Goal: Task Accomplishment & Management: Manage account settings

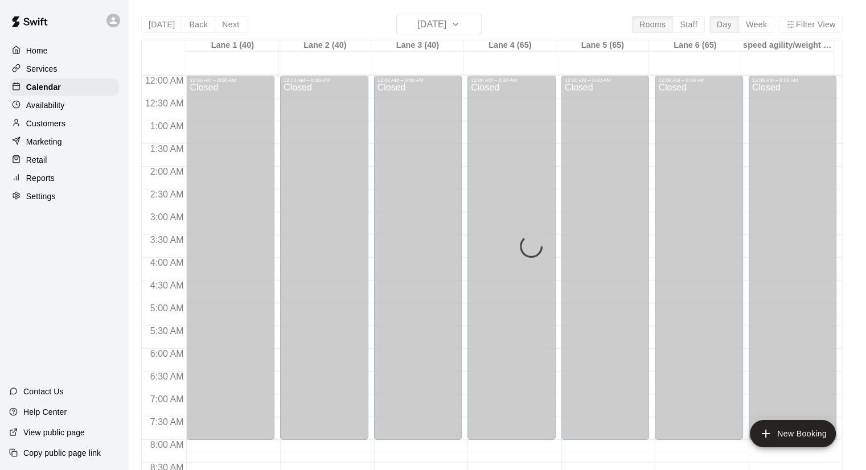
scroll to position [521, 0]
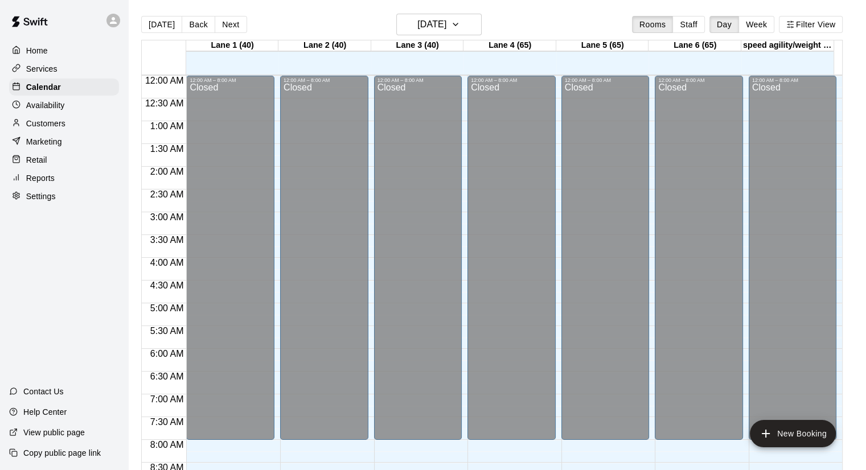
scroll to position [585, 0]
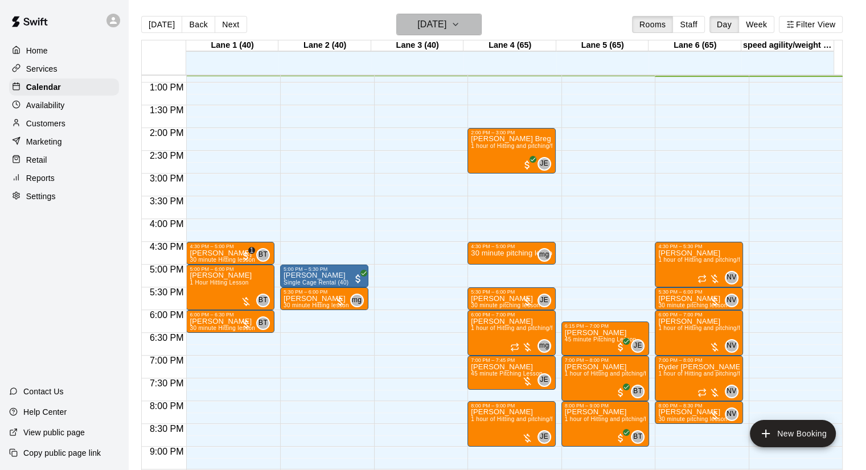
click at [442, 26] on h6 "[DATE]" at bounding box center [431, 25] width 29 height 16
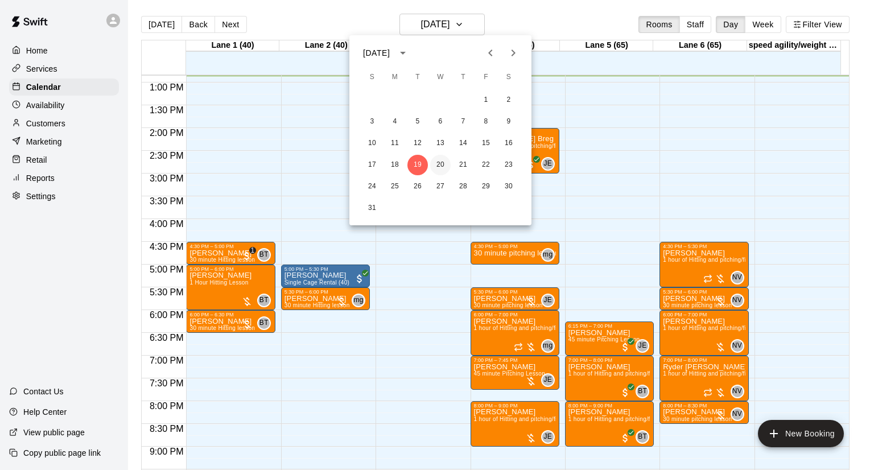
click at [441, 162] on button "20" at bounding box center [440, 165] width 20 height 20
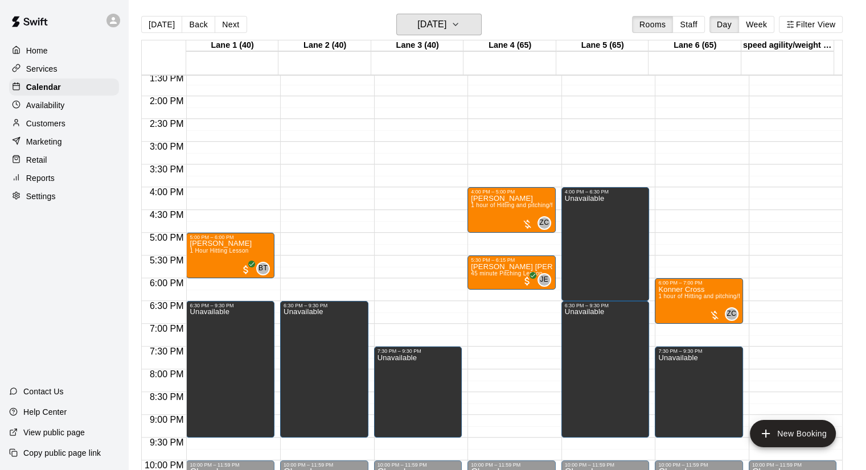
scroll to position [640, 0]
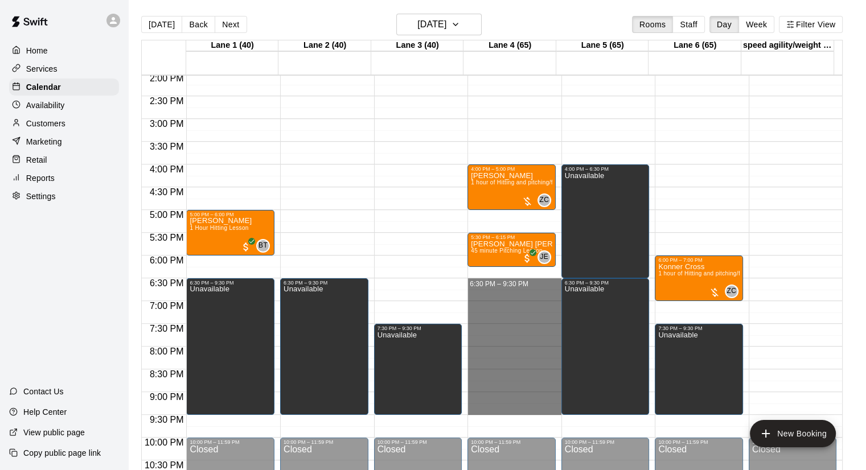
drag, startPoint x: 517, startPoint y: 278, endPoint x: 506, endPoint y: 405, distance: 126.8
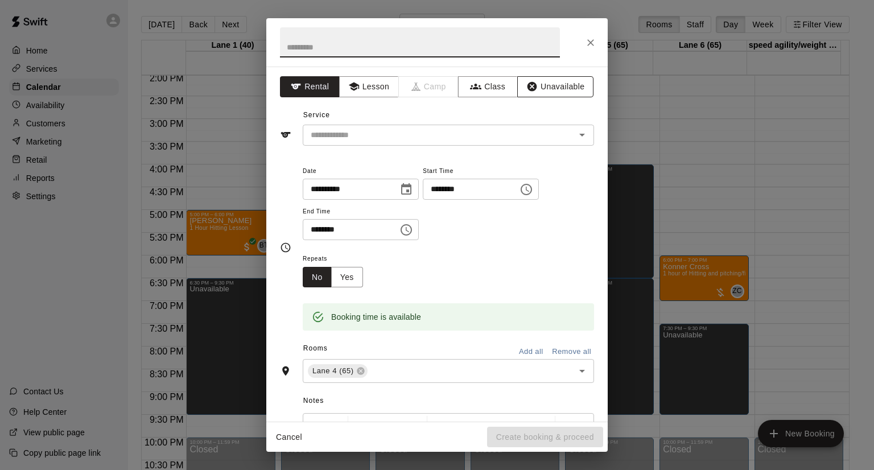
click at [562, 92] on button "Unavailable" at bounding box center [555, 86] width 76 height 21
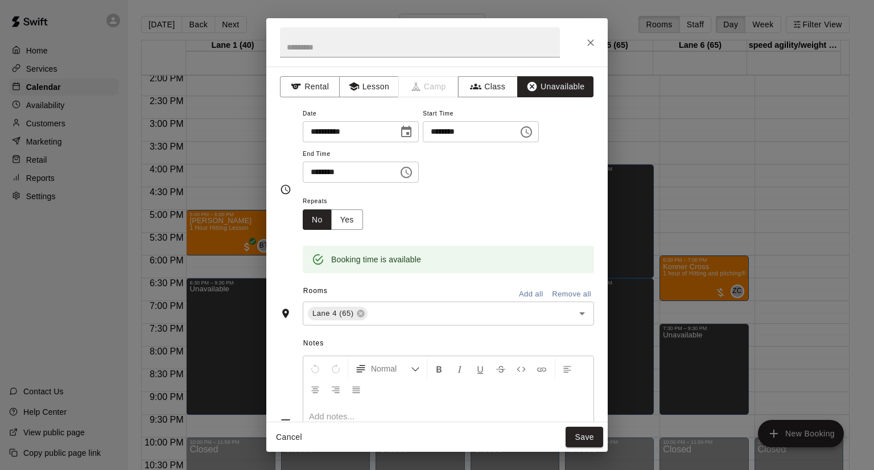
click at [572, 434] on button "Save" at bounding box center [585, 437] width 38 height 21
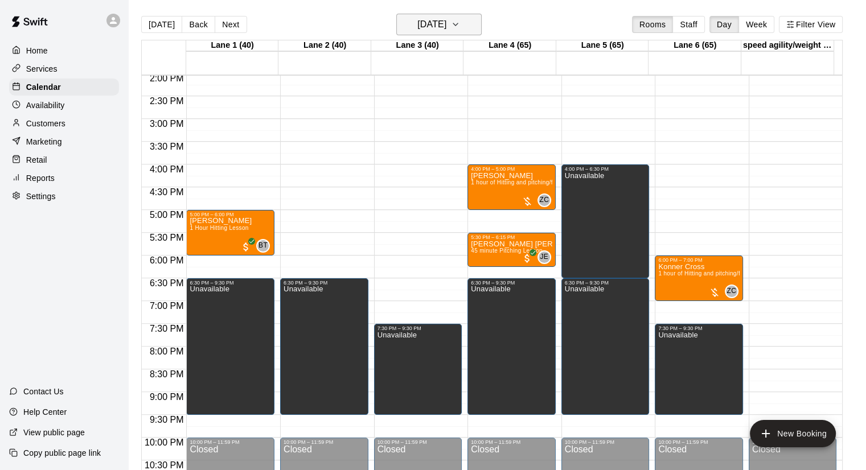
click at [446, 26] on h6 "Wednesday Aug 20" at bounding box center [431, 25] width 29 height 16
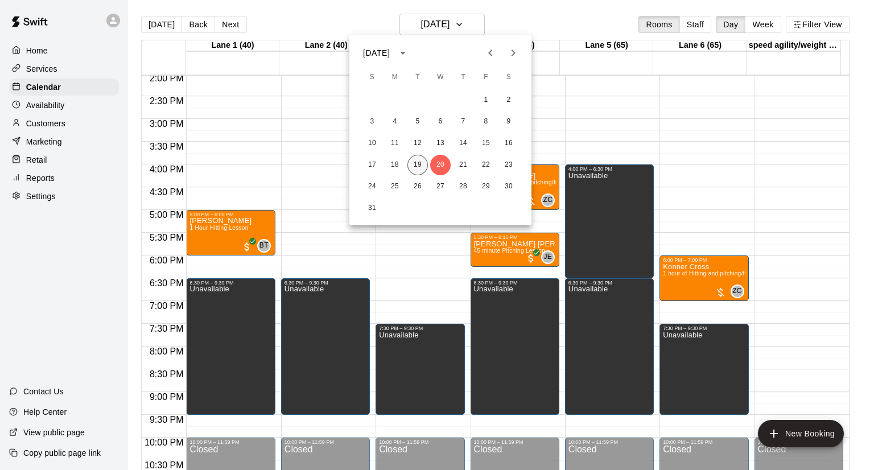
click at [415, 166] on button "19" at bounding box center [417, 165] width 20 height 20
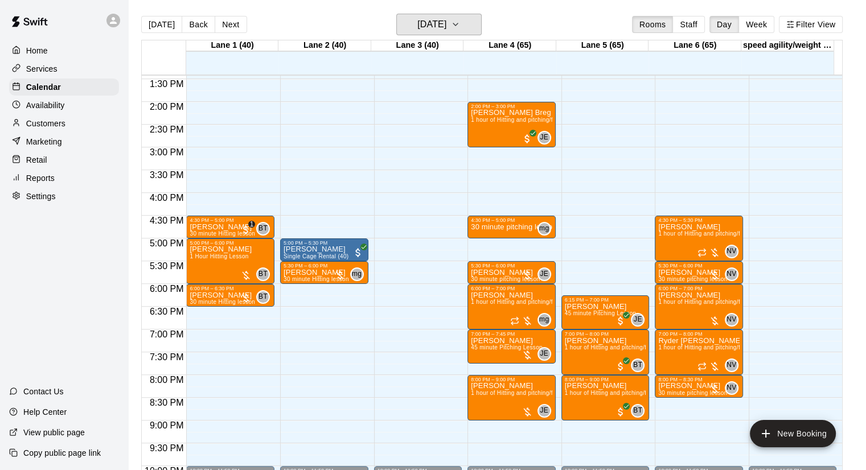
scroll to position [566, 0]
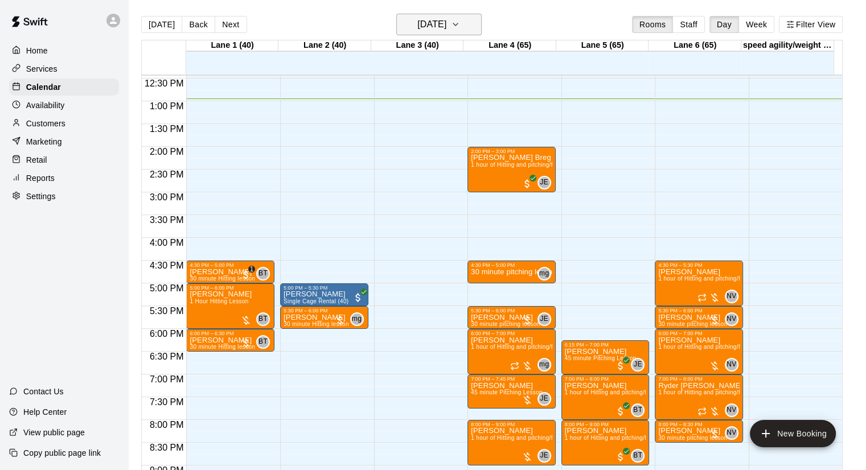
click at [422, 28] on h6 "[DATE]" at bounding box center [431, 25] width 29 height 16
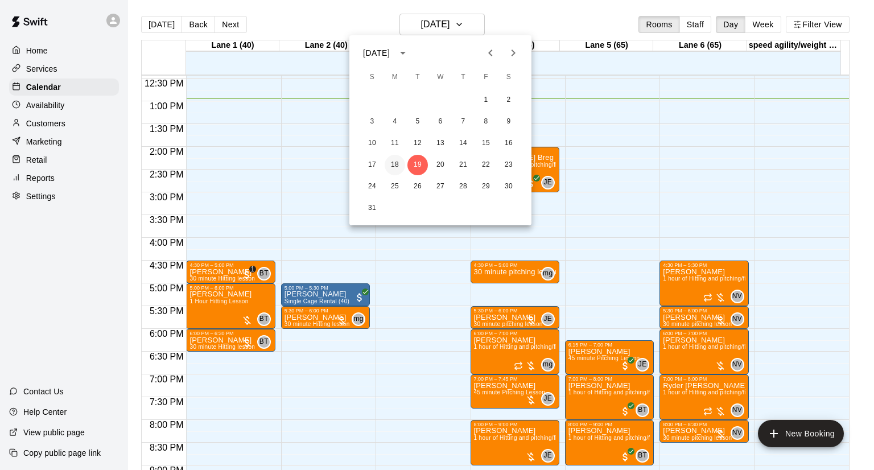
click at [394, 159] on button "18" at bounding box center [395, 165] width 20 height 20
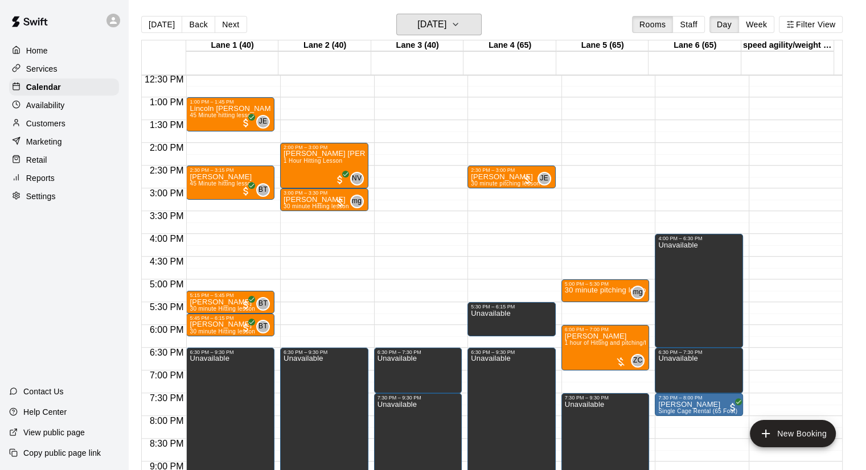
scroll to position [571, 0]
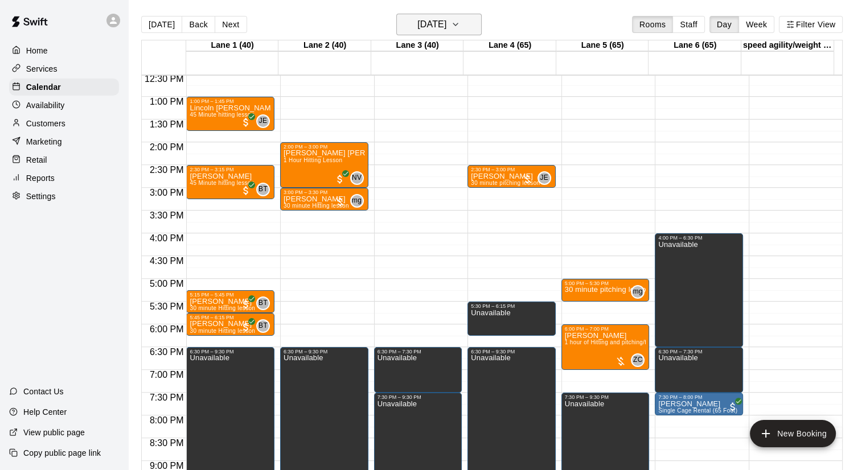
click at [446, 30] on h6 "[DATE]" at bounding box center [431, 25] width 29 height 16
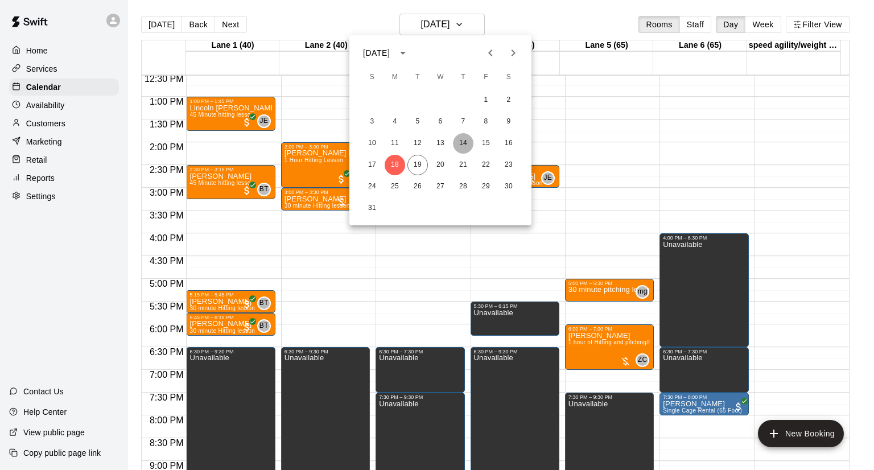
click at [470, 142] on button "14" at bounding box center [463, 143] width 20 height 20
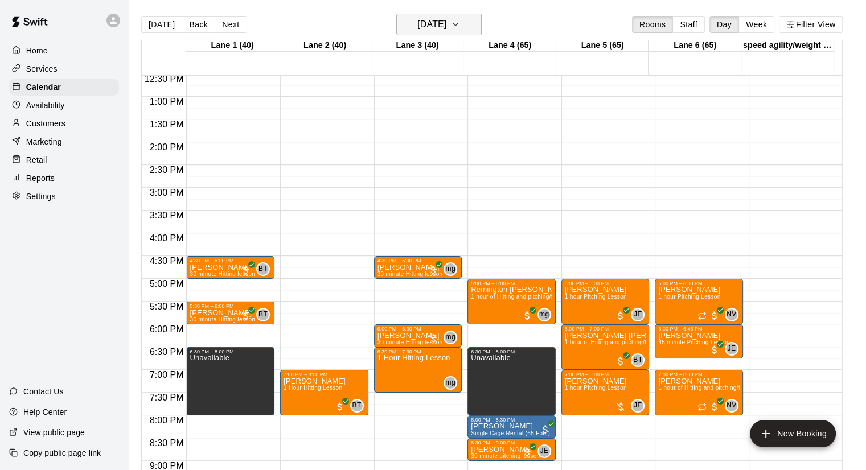
click at [446, 26] on h6 "Thursday Aug 14" at bounding box center [431, 25] width 29 height 16
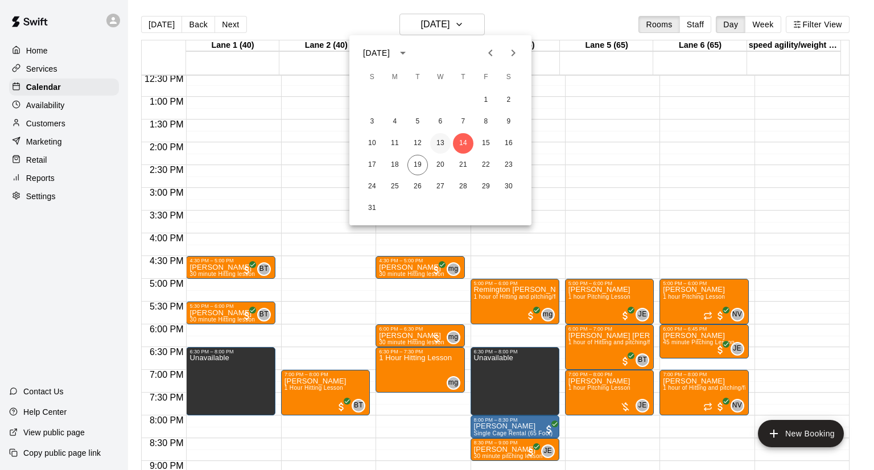
click at [437, 139] on button "13" at bounding box center [440, 143] width 20 height 20
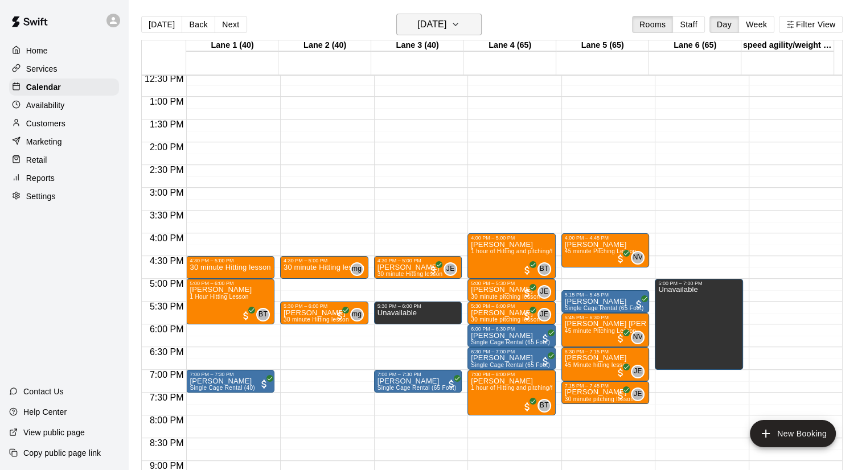
click at [423, 30] on h6 "Wednesday Aug 13" at bounding box center [431, 25] width 29 height 16
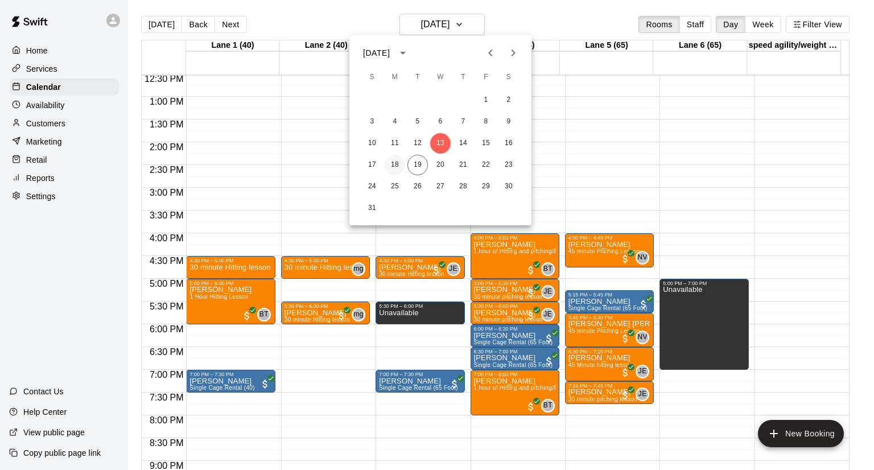
click at [398, 163] on button "18" at bounding box center [395, 165] width 20 height 20
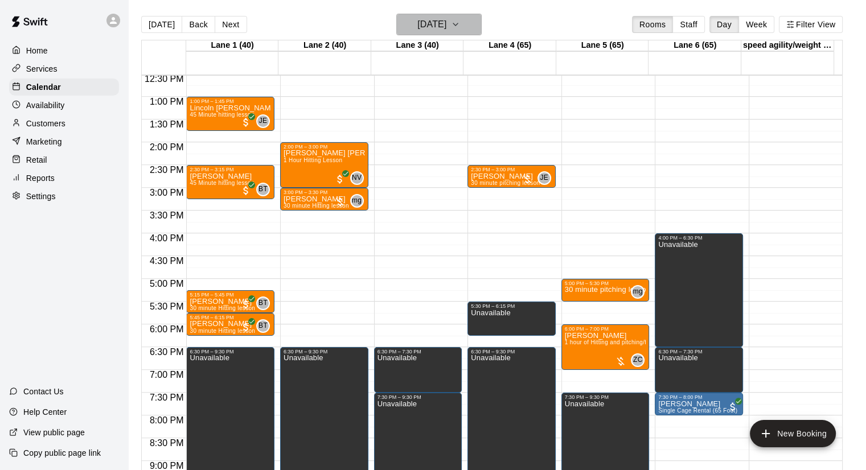
click at [446, 20] on h6 "[DATE]" at bounding box center [431, 25] width 29 height 16
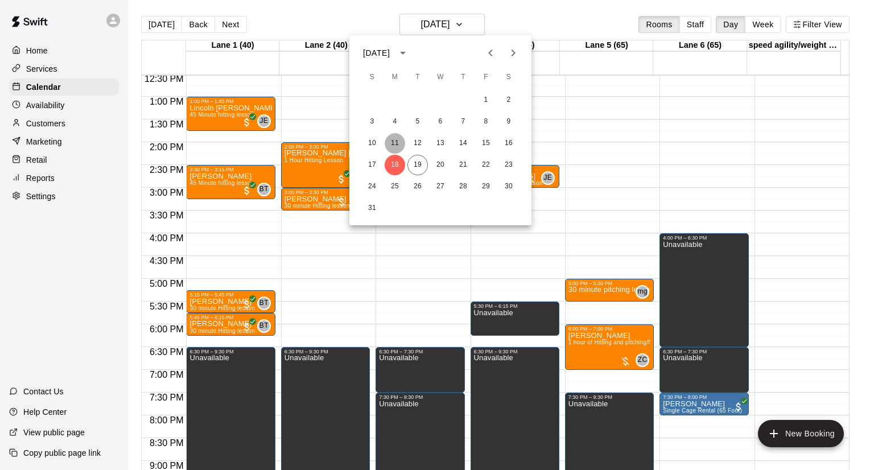
click at [392, 142] on button "11" at bounding box center [395, 143] width 20 height 20
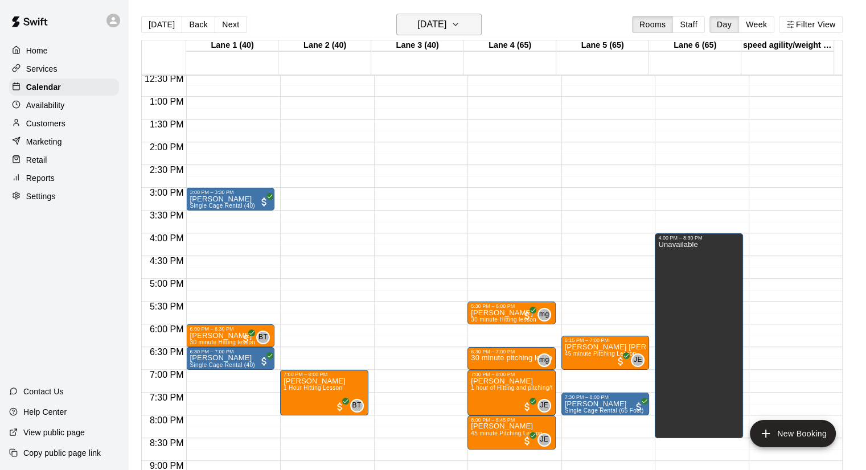
click at [446, 18] on h6 "Monday Aug 11" at bounding box center [431, 25] width 29 height 16
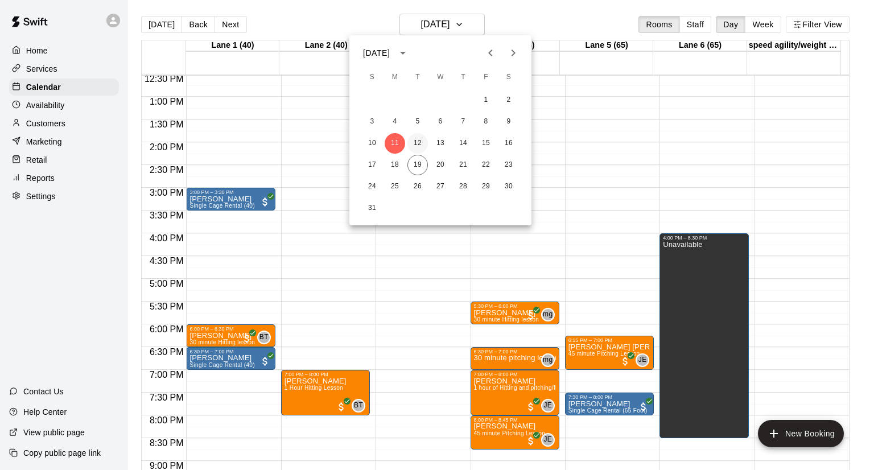
click at [419, 141] on button "12" at bounding box center [417, 143] width 20 height 20
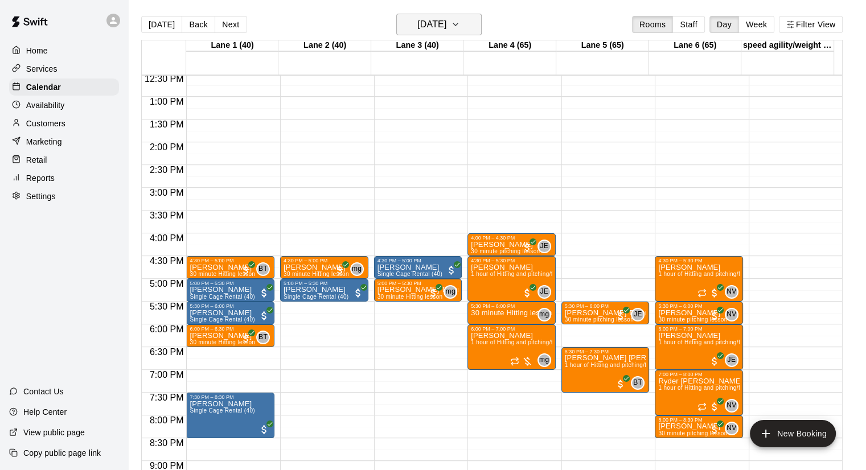
click at [446, 22] on h6 "Tuesday Aug 12" at bounding box center [431, 25] width 29 height 16
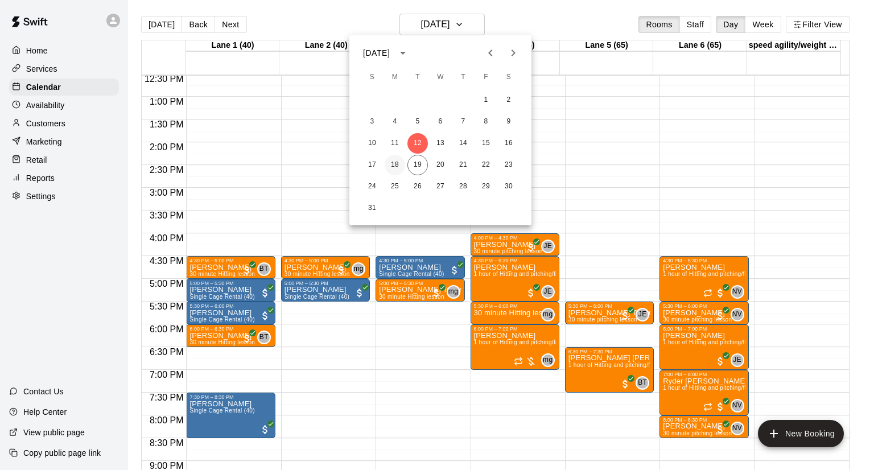
click at [399, 162] on button "18" at bounding box center [395, 165] width 20 height 20
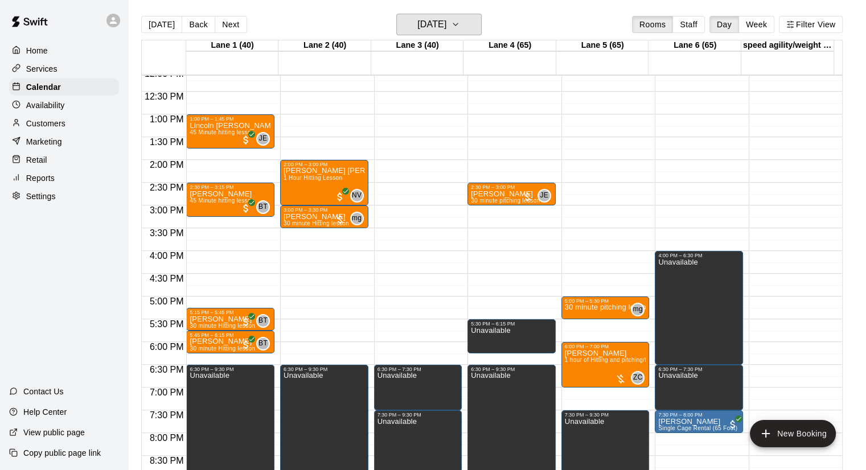
scroll to position [552, 0]
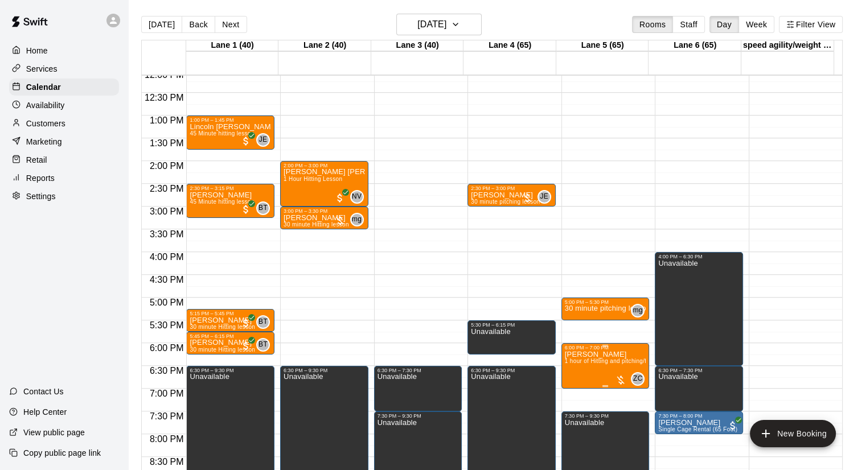
click at [619, 377] on div at bounding box center [620, 379] width 11 height 11
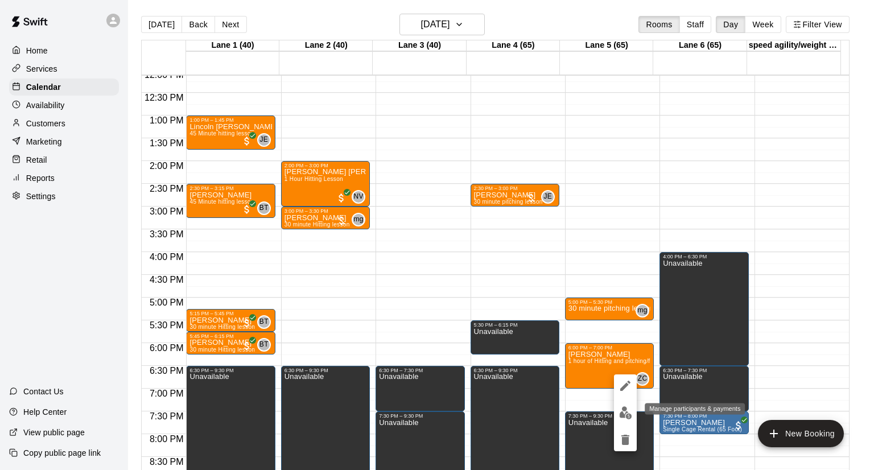
click at [627, 411] on img "edit" at bounding box center [625, 412] width 13 height 13
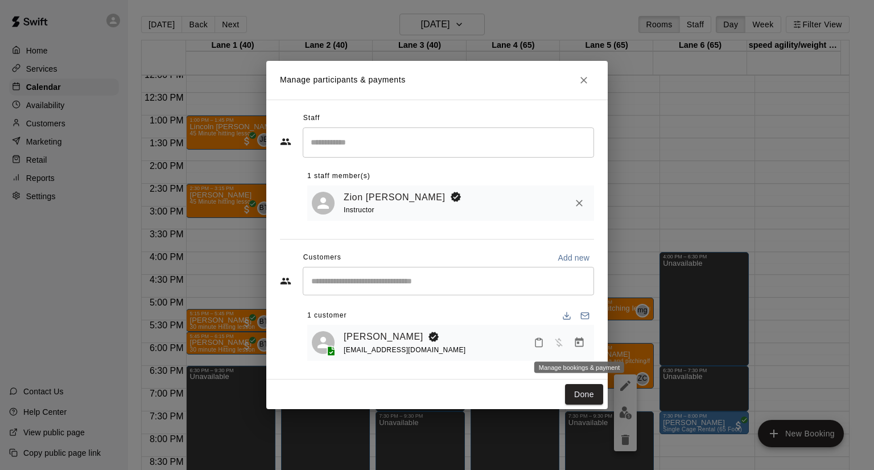
click at [583, 345] on icon "Manage bookings & payment" at bounding box center [579, 342] width 9 height 10
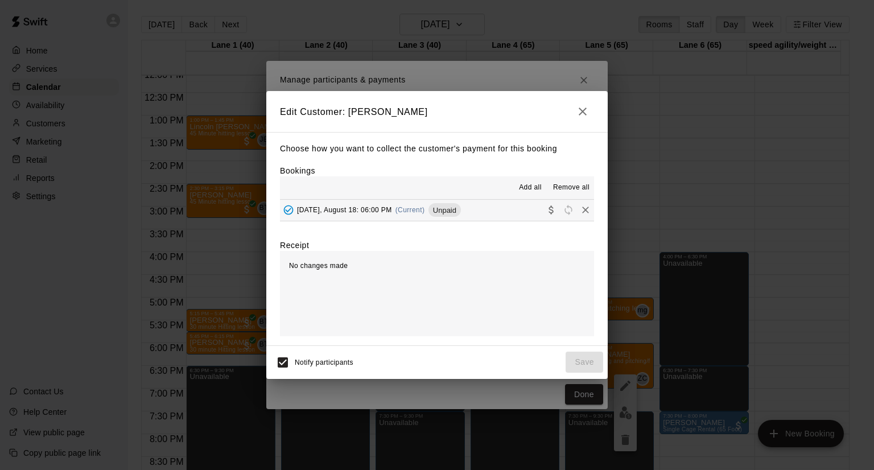
click at [526, 190] on span "Add all" at bounding box center [530, 187] width 23 height 11
click at [524, 184] on span "Add all" at bounding box center [530, 187] width 23 height 11
click at [473, 206] on button "Monday, August 18: 06:00 PM (Current) Unpaid" at bounding box center [437, 210] width 314 height 21
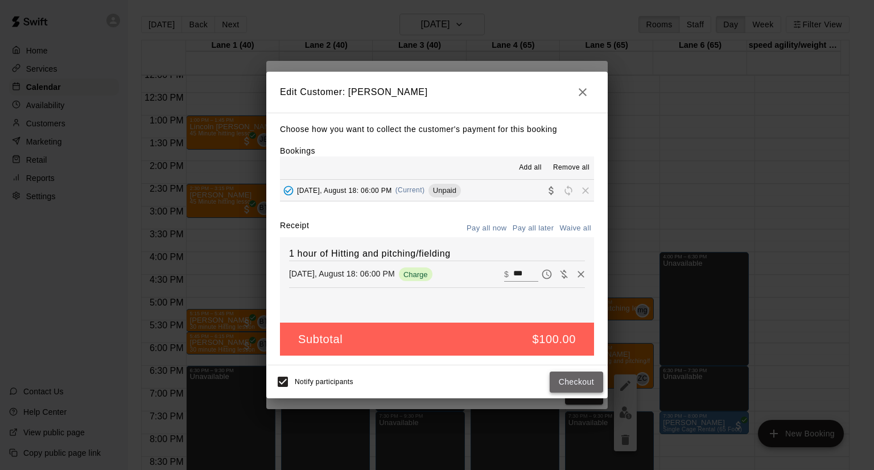
click at [562, 381] on button "Checkout" at bounding box center [576, 382] width 53 height 21
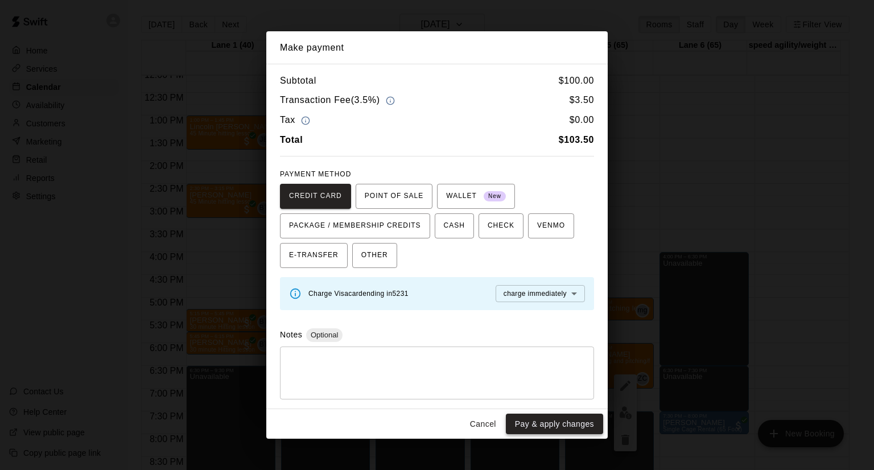
click at [562, 421] on button "Pay & apply changes" at bounding box center [554, 424] width 97 height 21
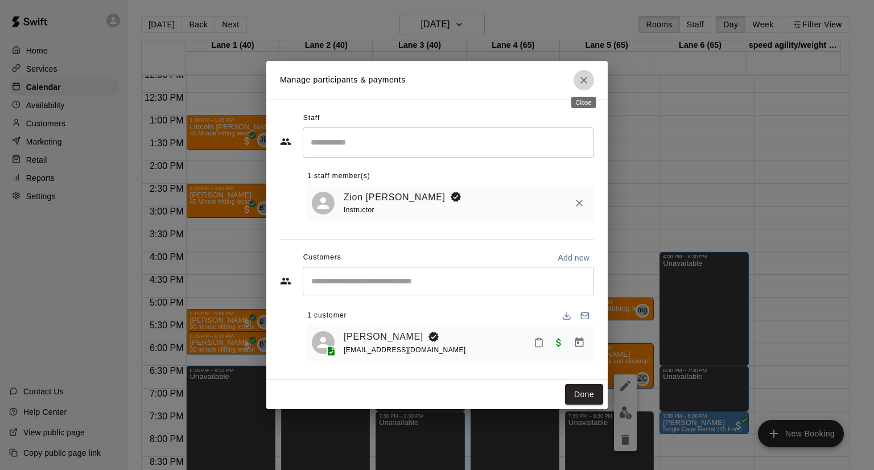
click at [590, 80] on button "Close" at bounding box center [584, 80] width 20 height 20
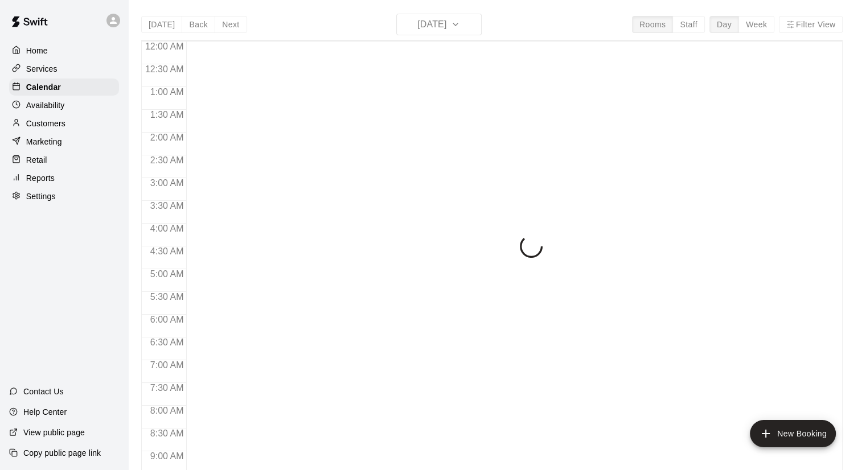
scroll to position [592, 0]
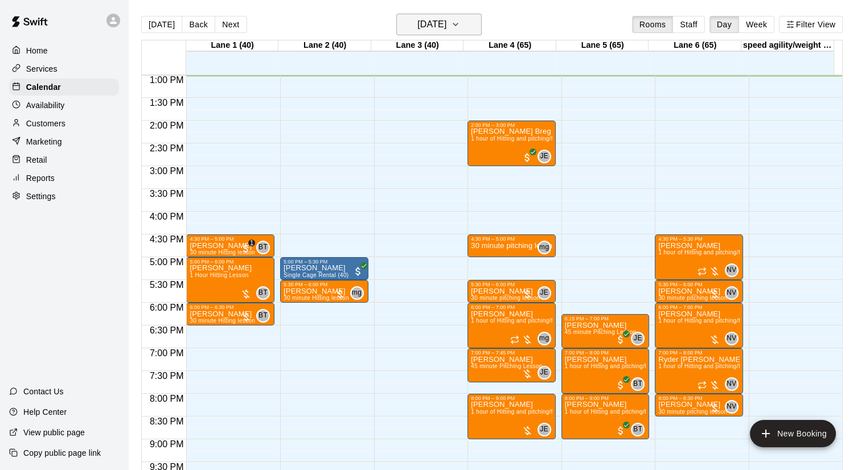
click at [446, 26] on h6 "[DATE]" at bounding box center [431, 25] width 29 height 16
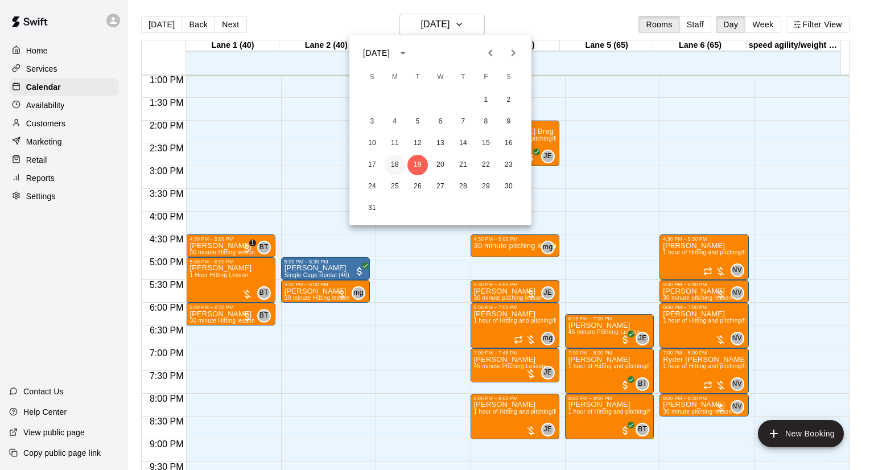
click at [401, 159] on button "18" at bounding box center [395, 165] width 20 height 20
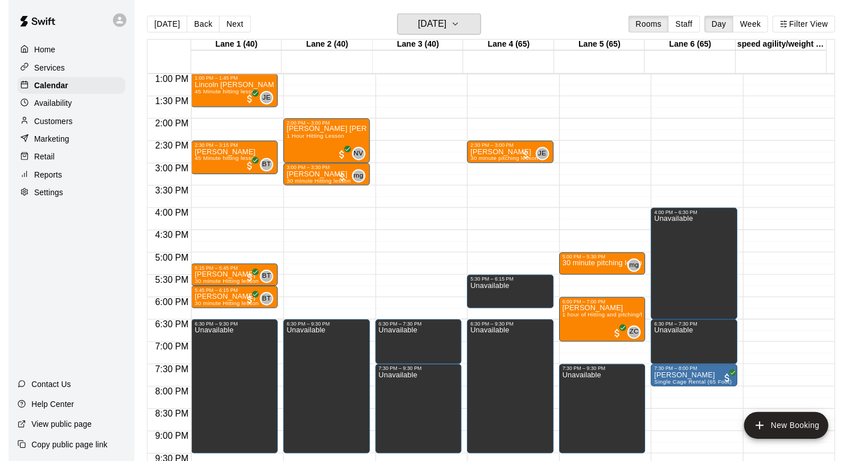
scroll to position [574, 0]
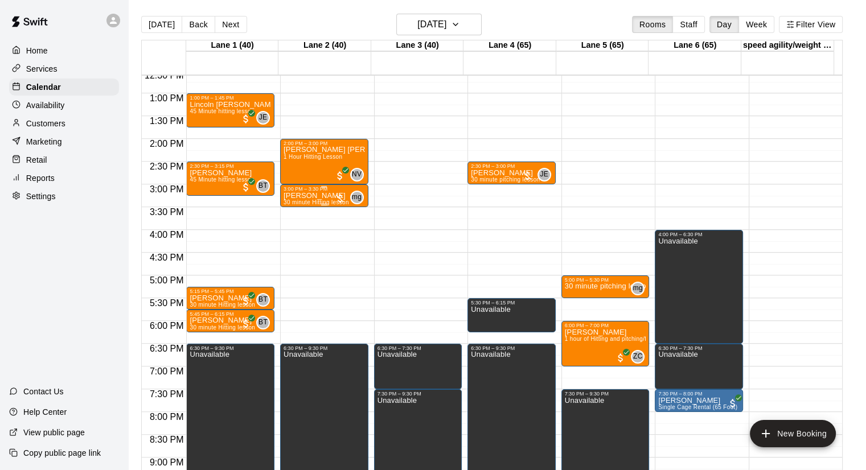
click at [337, 196] on div at bounding box center [339, 198] width 11 height 11
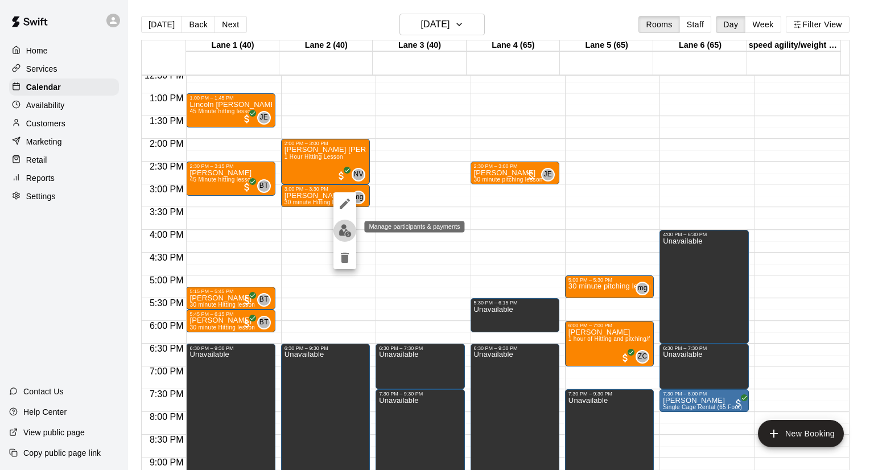
click at [347, 228] on img "edit" at bounding box center [345, 230] width 13 height 13
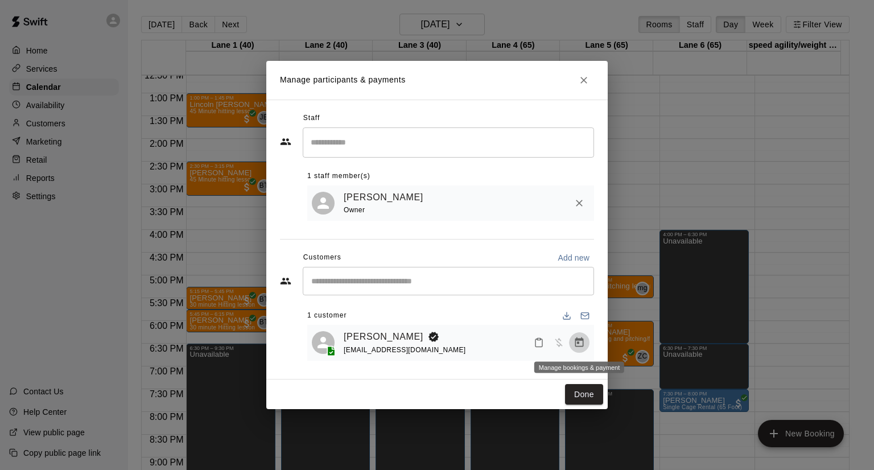
click at [585, 344] on button "Manage bookings & payment" at bounding box center [579, 342] width 20 height 20
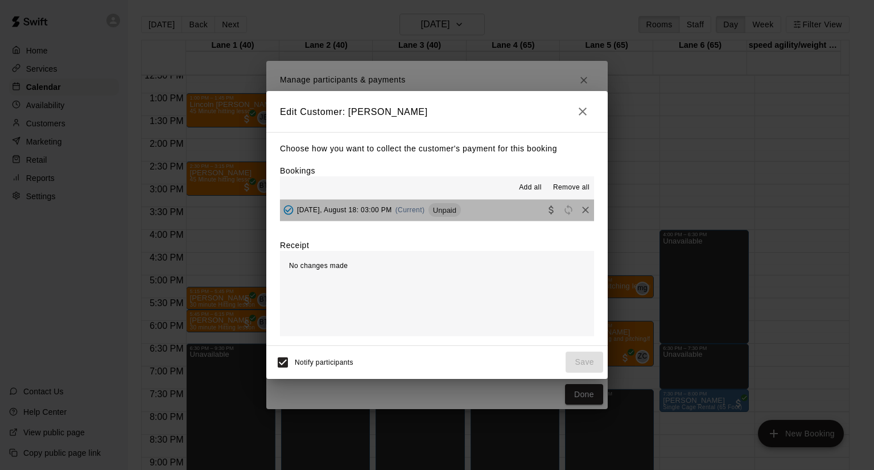
click at [514, 209] on button "[DATE], August 18: 03:00 PM (Current) Unpaid" at bounding box center [437, 210] width 314 height 21
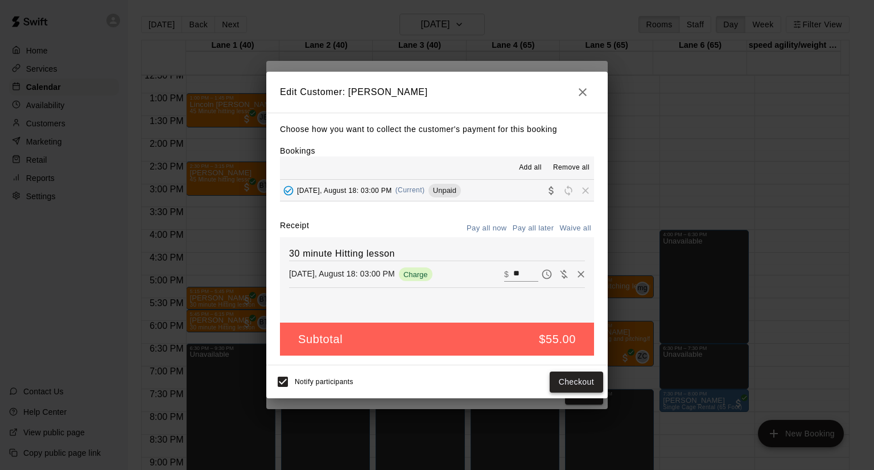
click at [571, 381] on button "Checkout" at bounding box center [576, 382] width 53 height 21
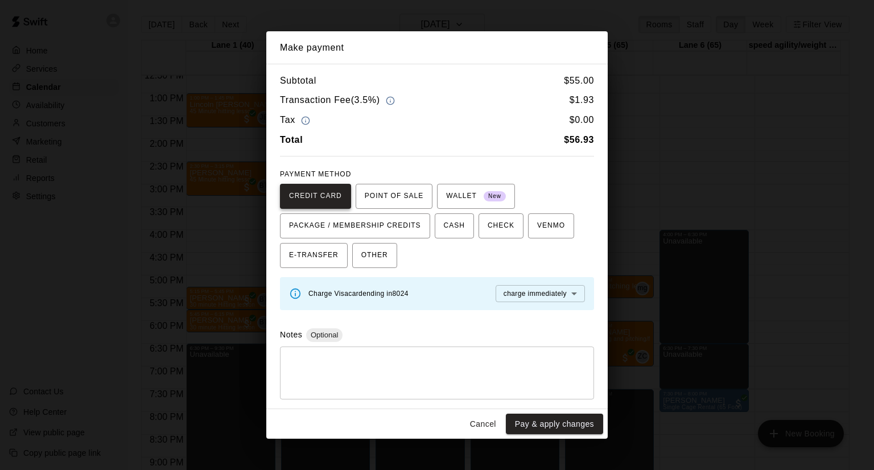
click at [316, 199] on span "CREDIT CARD" at bounding box center [315, 196] width 53 height 18
click at [536, 425] on button "Pay & apply changes" at bounding box center [554, 424] width 97 height 21
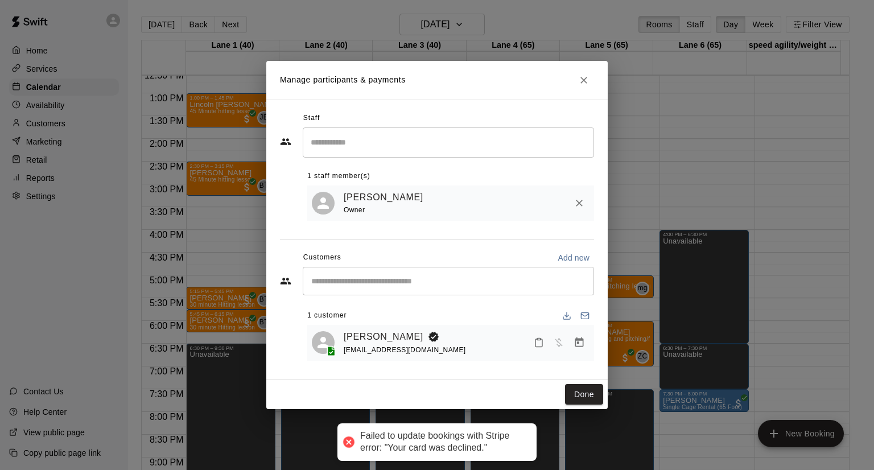
click at [348, 442] on div at bounding box center [349, 442] width 16 height 16
click at [585, 81] on icon "Close" at bounding box center [583, 80] width 11 height 11
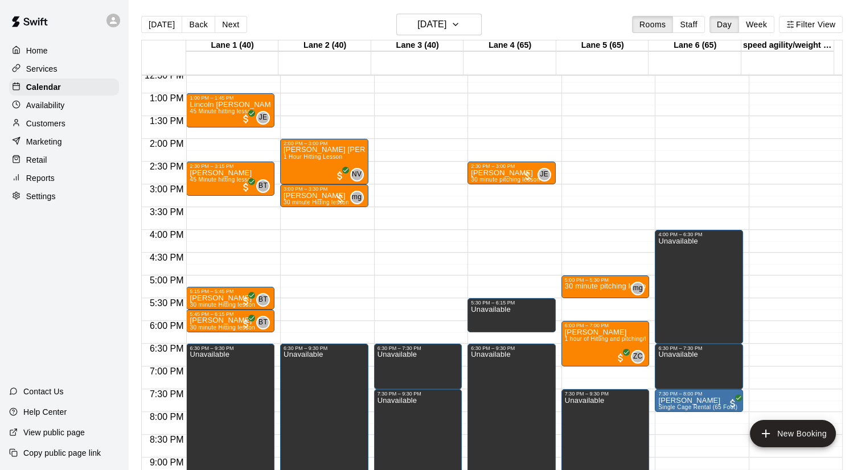
click at [43, 184] on p "Reports" at bounding box center [40, 177] width 28 height 11
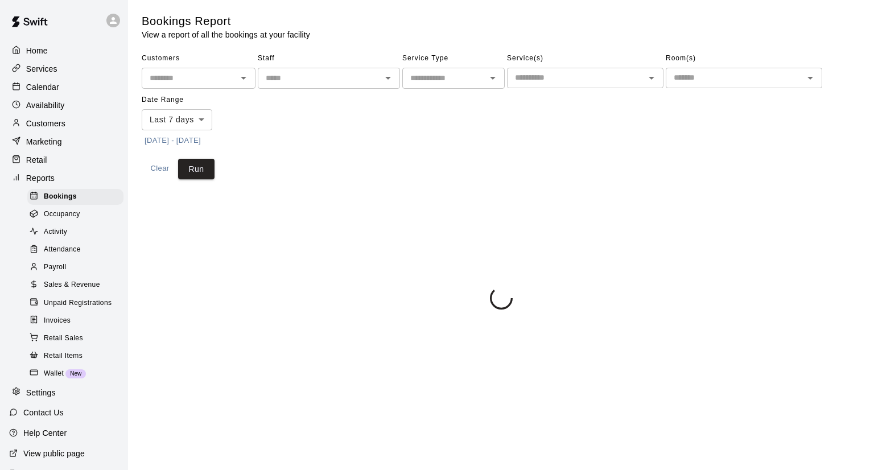
click at [585, 83] on input "text" at bounding box center [575, 78] width 131 height 14
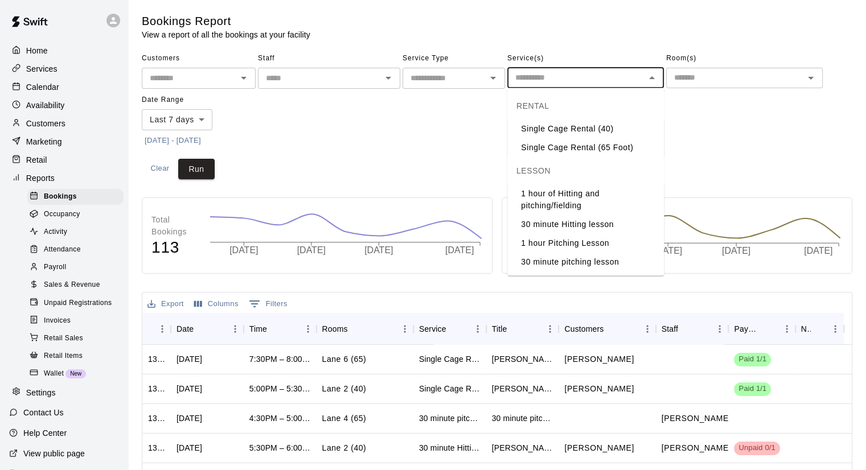
click at [585, 82] on input "text" at bounding box center [575, 78] width 131 height 14
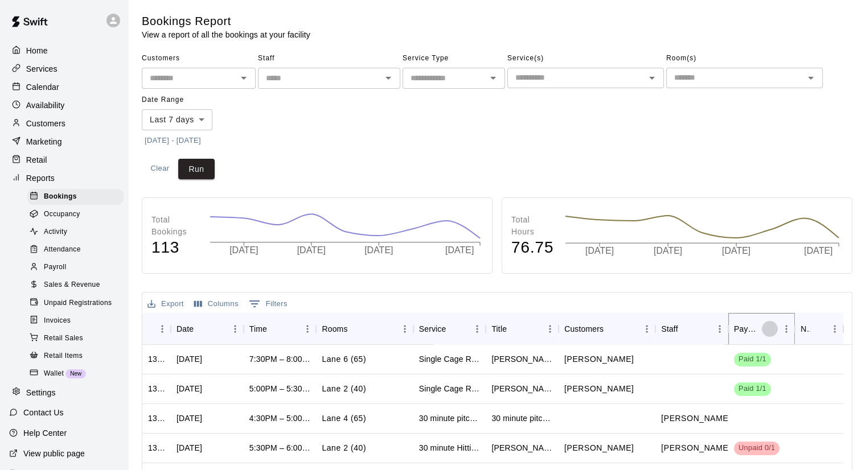
click at [768, 328] on icon "Sort" at bounding box center [769, 329] width 10 height 10
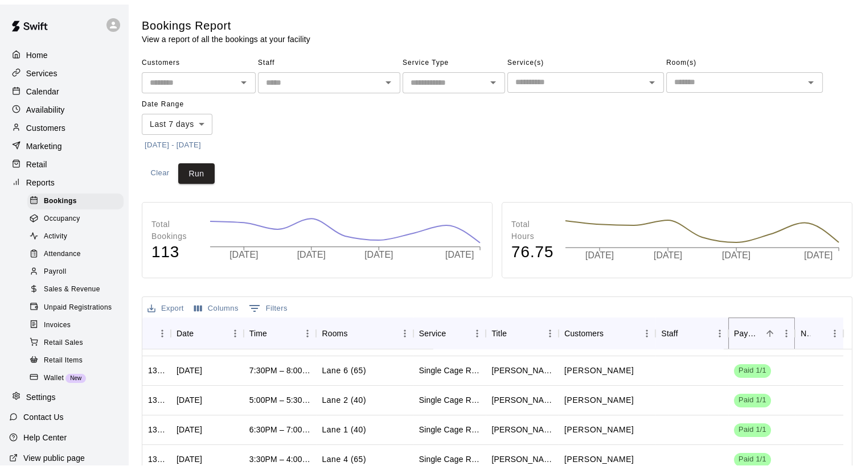
scroll to position [159, 0]
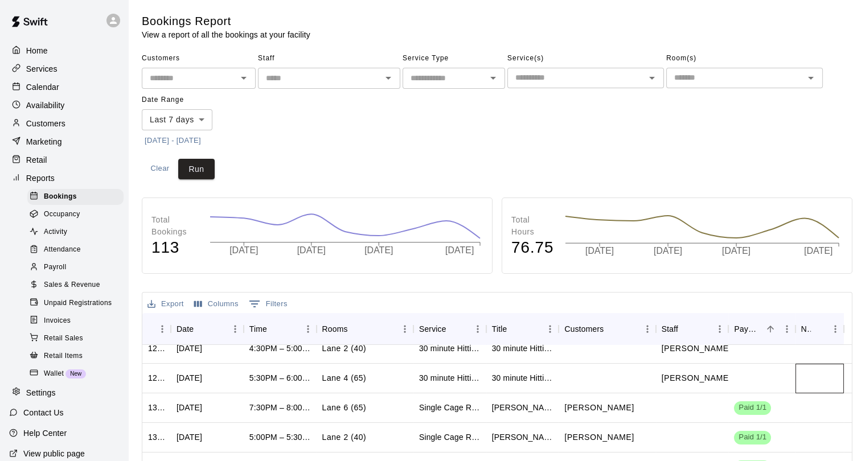
click at [841, 385] on div at bounding box center [819, 379] width 48 height 30
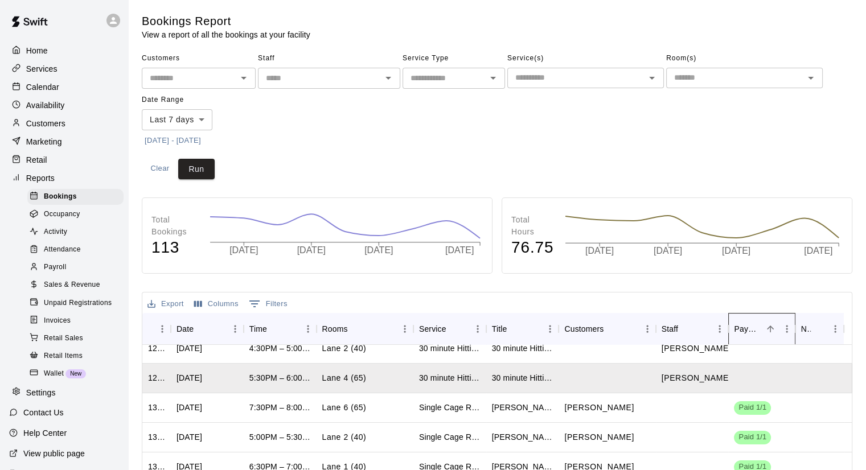
click at [776, 335] on div "Payment" at bounding box center [770, 329] width 16 height 16
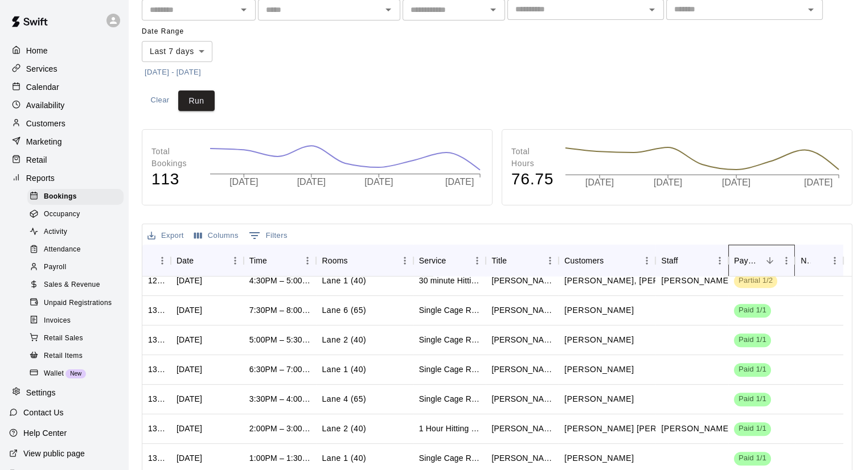
scroll to position [591, 0]
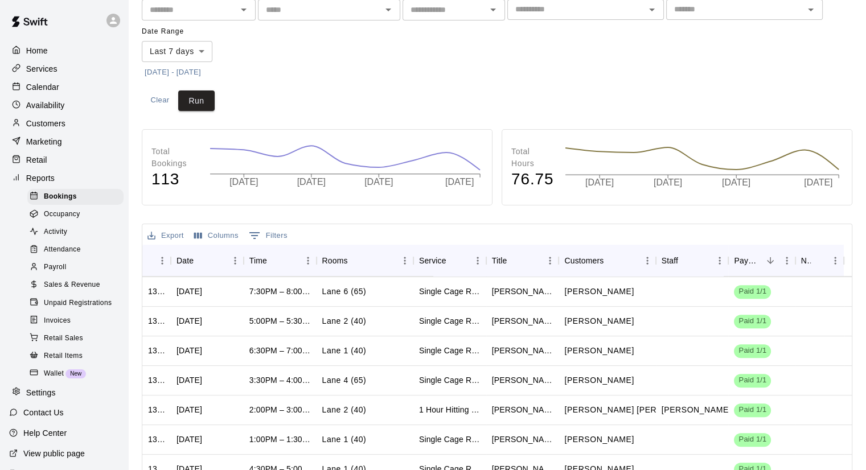
click at [58, 93] on p "Calendar" at bounding box center [42, 86] width 33 height 11
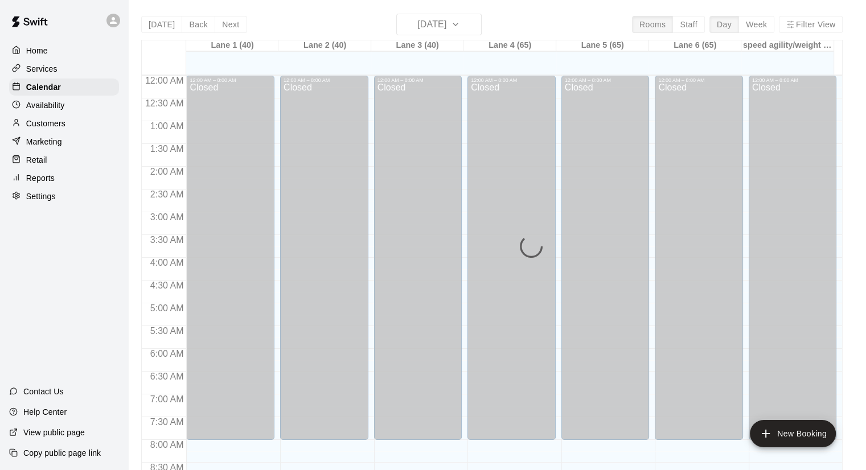
scroll to position [604, 0]
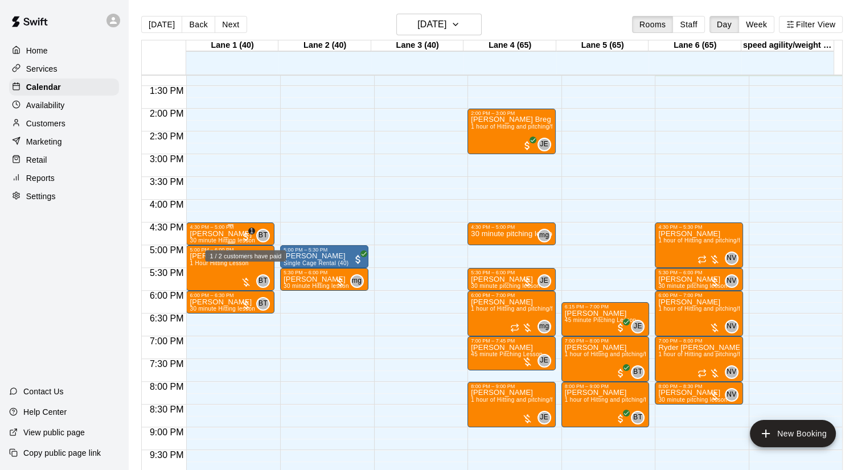
click at [252, 232] on span "1" at bounding box center [251, 231] width 7 height 7
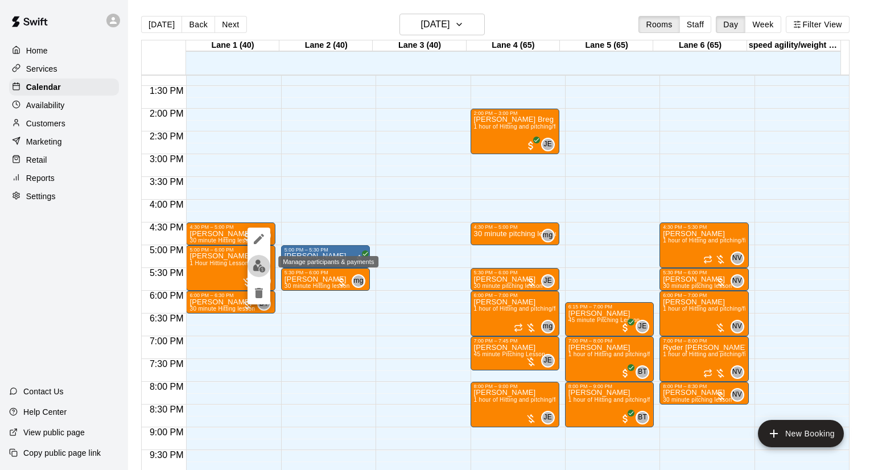
click at [257, 262] on img "edit" at bounding box center [259, 266] width 13 height 13
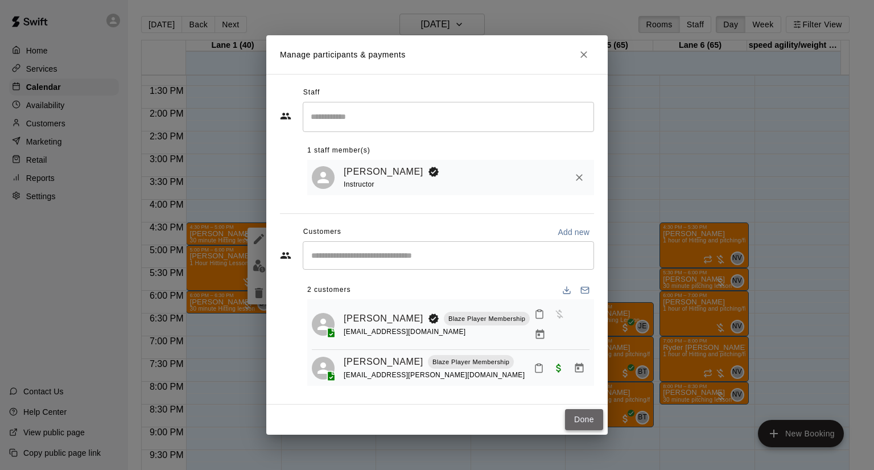
click at [578, 412] on button "Done" at bounding box center [584, 419] width 38 height 21
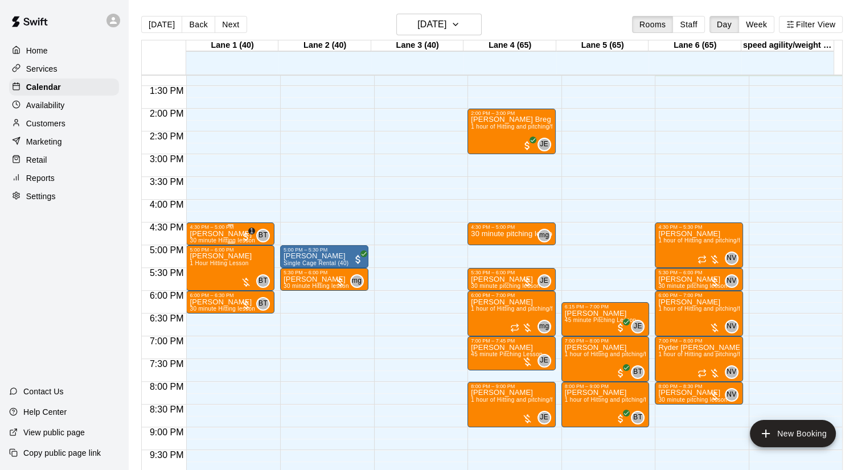
click at [205, 234] on p "[PERSON_NAME]" at bounding box center [222, 234] width 65 height 0
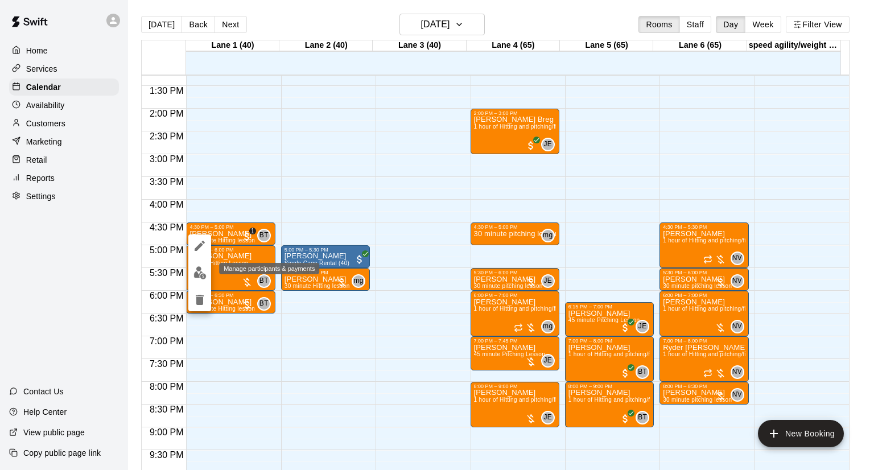
click at [201, 270] on img "edit" at bounding box center [199, 272] width 13 height 13
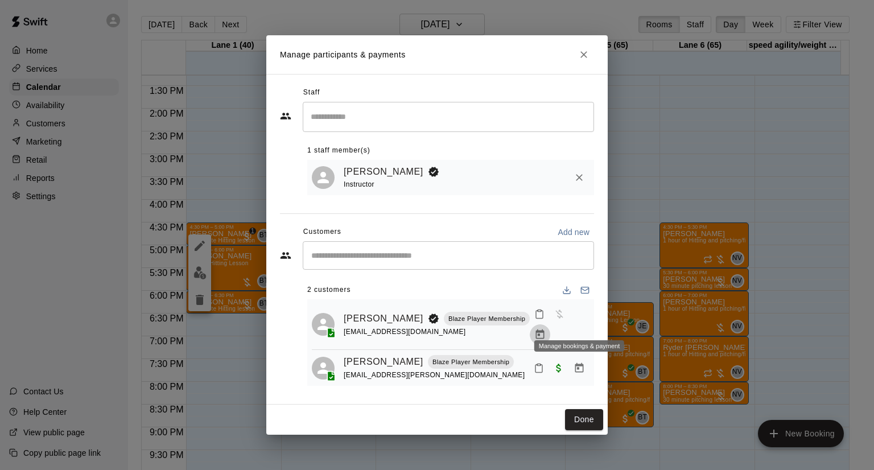
click at [546, 329] on icon "Manage bookings & payment" at bounding box center [539, 334] width 11 height 11
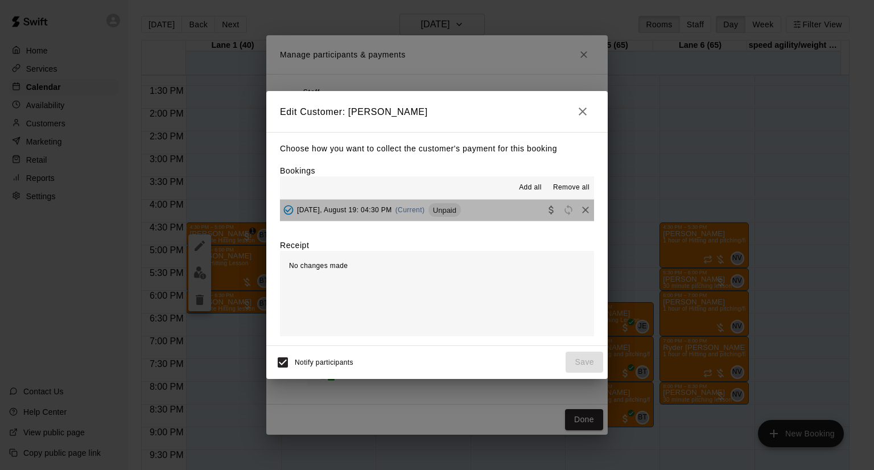
click at [508, 211] on button "[DATE], August 19: 04:30 PM (Current) Unpaid" at bounding box center [437, 210] width 314 height 21
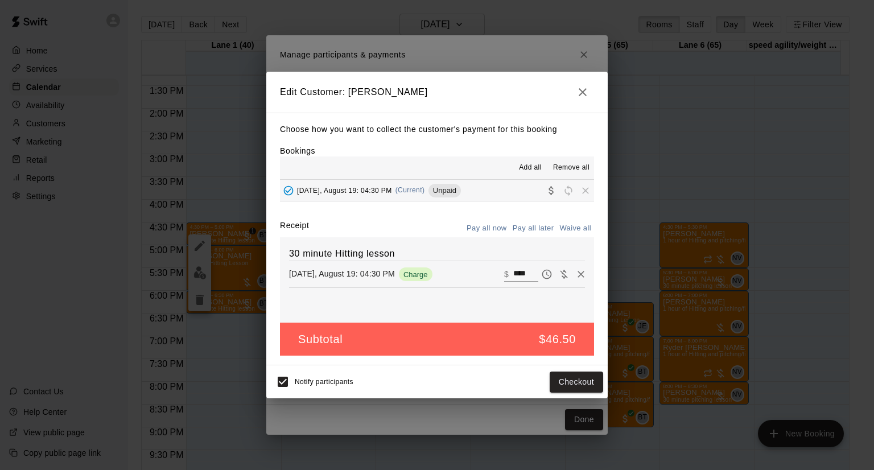
click at [580, 93] on icon "button" at bounding box center [583, 92] width 8 height 8
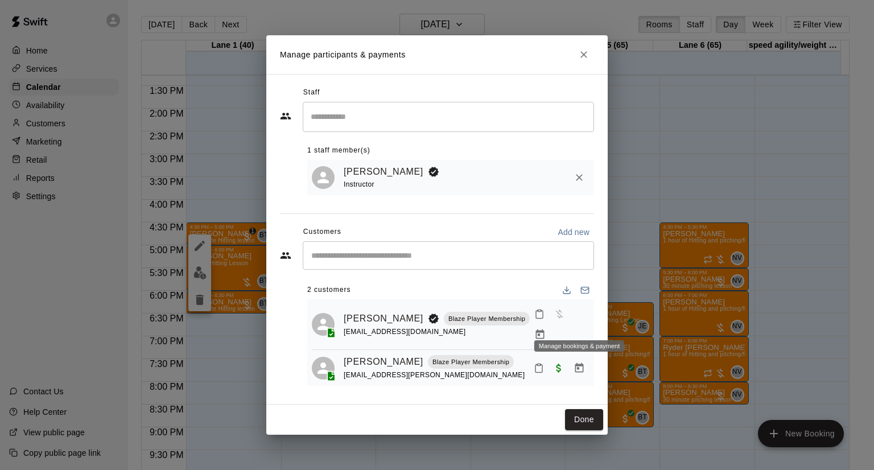
click at [550, 324] on button "Manage bookings & payment" at bounding box center [540, 334] width 20 height 20
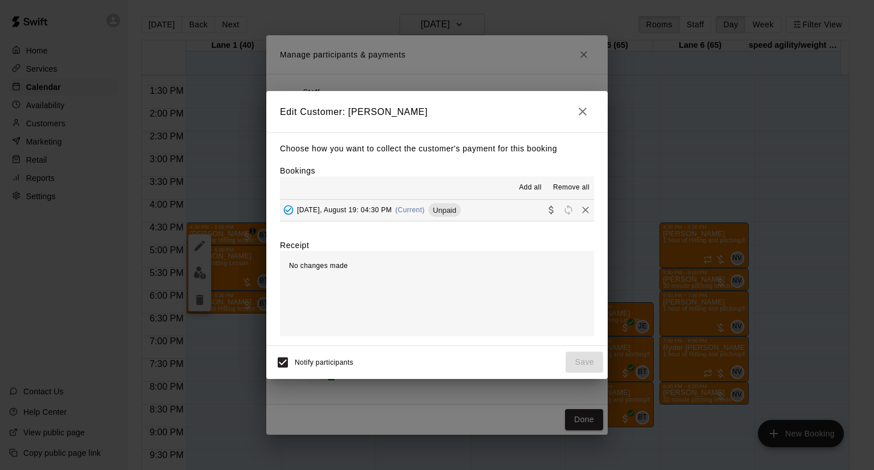
click at [488, 208] on button "[DATE], August 19: 04:30 PM (Current) Unpaid" at bounding box center [437, 210] width 314 height 21
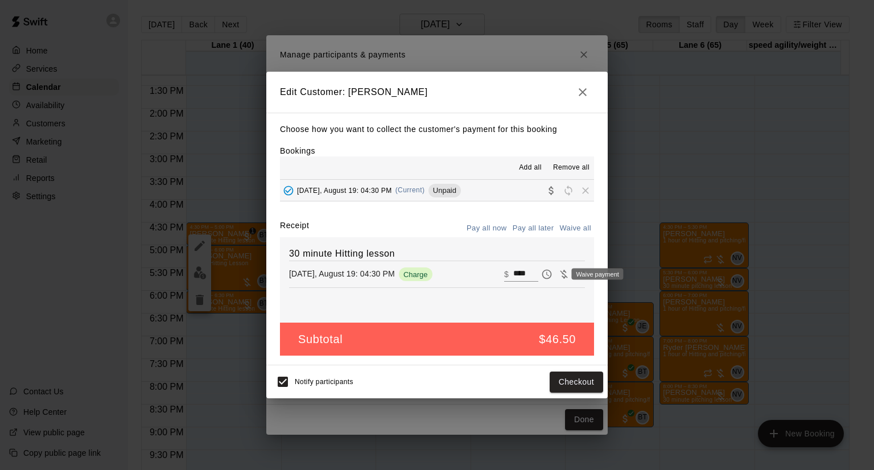
click at [560, 276] on icon "Waive payment" at bounding box center [563, 274] width 7 height 9
type input "*"
click at [578, 382] on button "Save" at bounding box center [585, 382] width 38 height 21
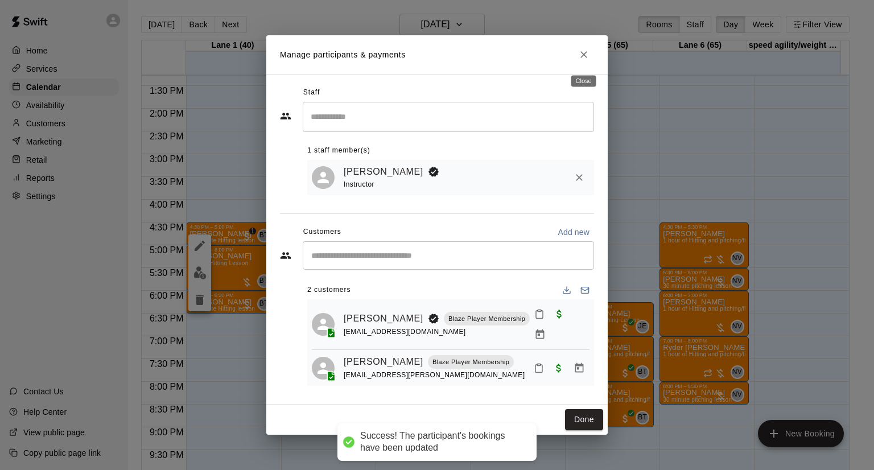
drag, startPoint x: 584, startPoint y: 53, endPoint x: 584, endPoint y: 64, distance: 11.4
click at [584, 53] on icon "Close" at bounding box center [583, 54] width 11 height 11
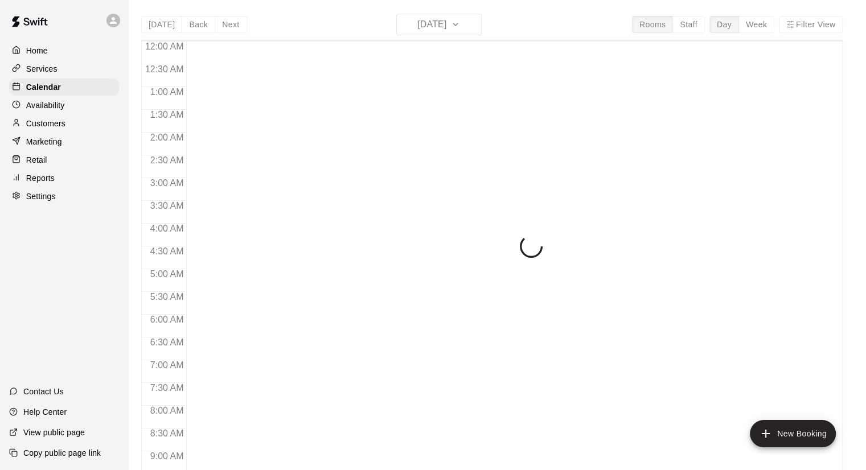
scroll to position [605, 0]
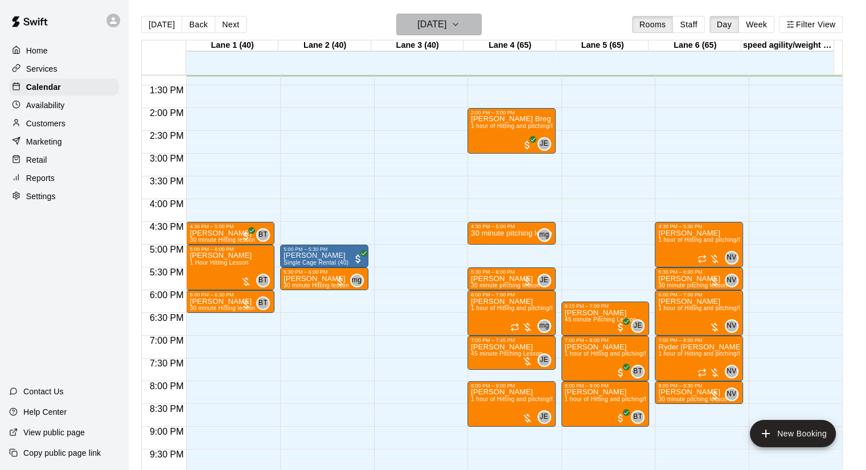
click at [443, 27] on h6 "[DATE]" at bounding box center [431, 25] width 29 height 16
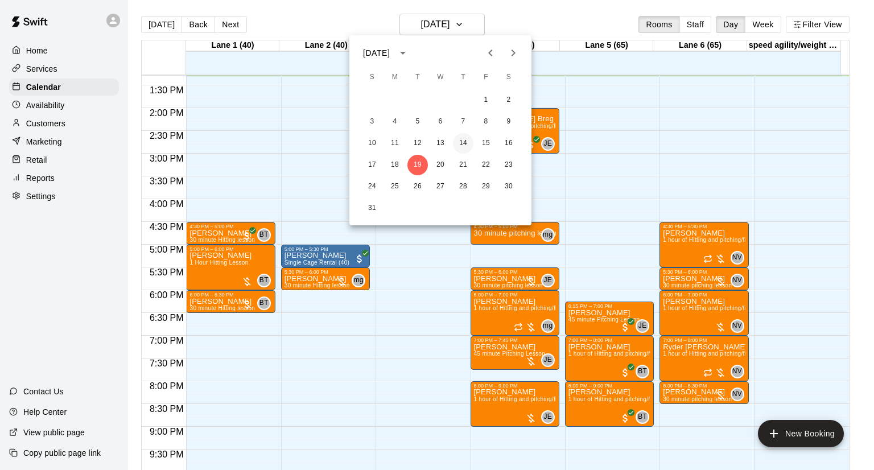
click at [463, 146] on button "14" at bounding box center [463, 143] width 20 height 20
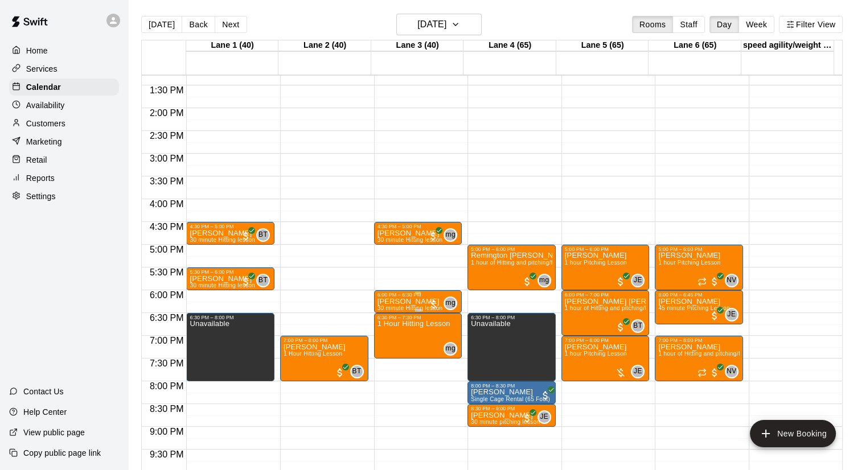
click at [433, 302] on div at bounding box center [432, 304] width 11 height 11
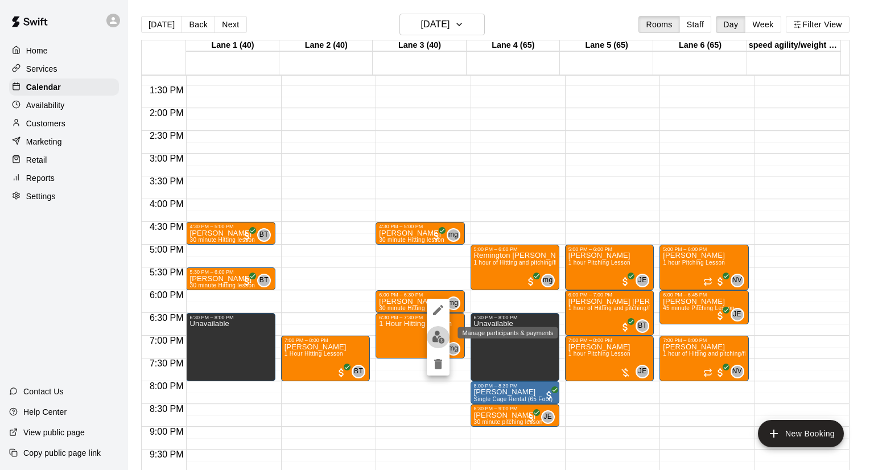
click at [436, 339] on img "edit" at bounding box center [438, 337] width 13 height 13
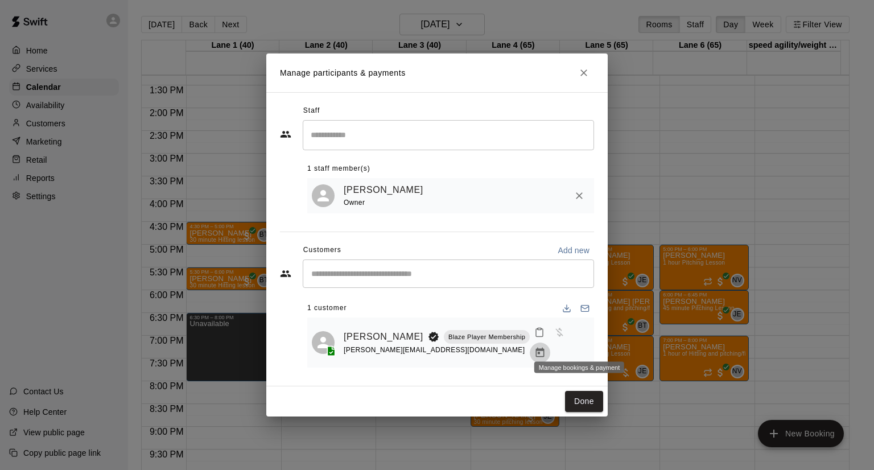
click at [546, 347] on icon "Manage bookings & payment" at bounding box center [539, 352] width 11 height 11
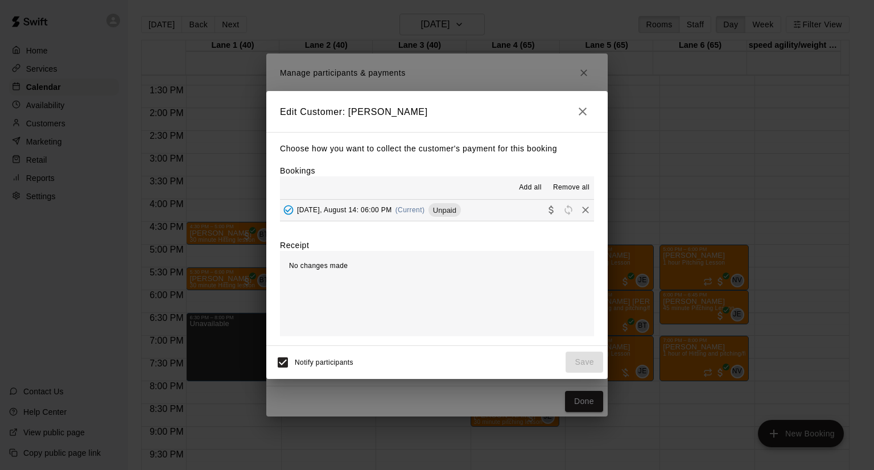
click at [382, 211] on span "Thursday, August 14: 06:00 PM" at bounding box center [344, 210] width 95 height 8
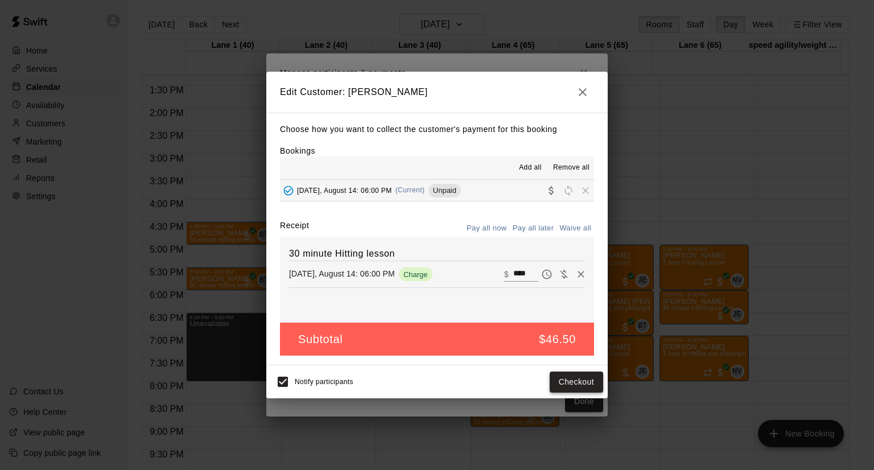
click at [569, 376] on button "Checkout" at bounding box center [576, 382] width 53 height 21
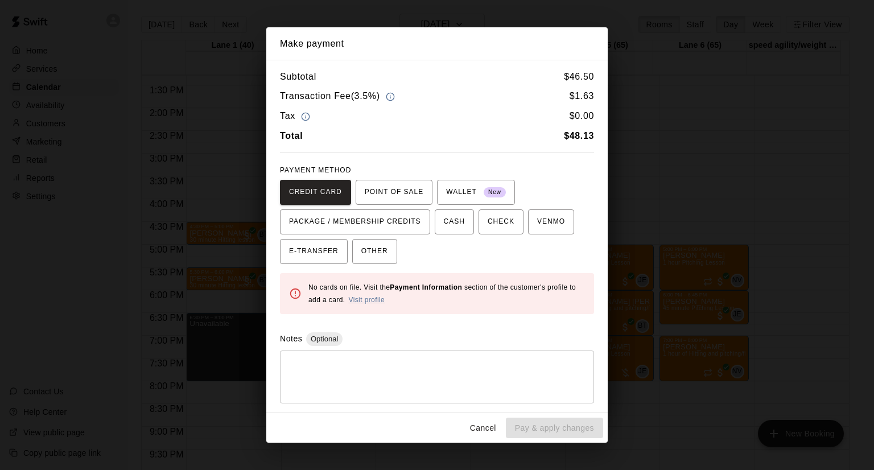
click at [482, 425] on button "Cancel" at bounding box center [483, 428] width 36 height 21
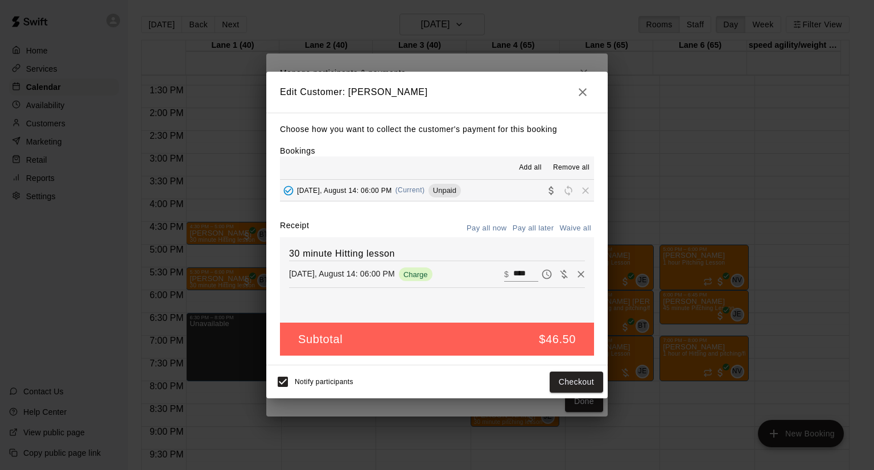
click at [583, 89] on icon "button" at bounding box center [583, 92] width 14 height 14
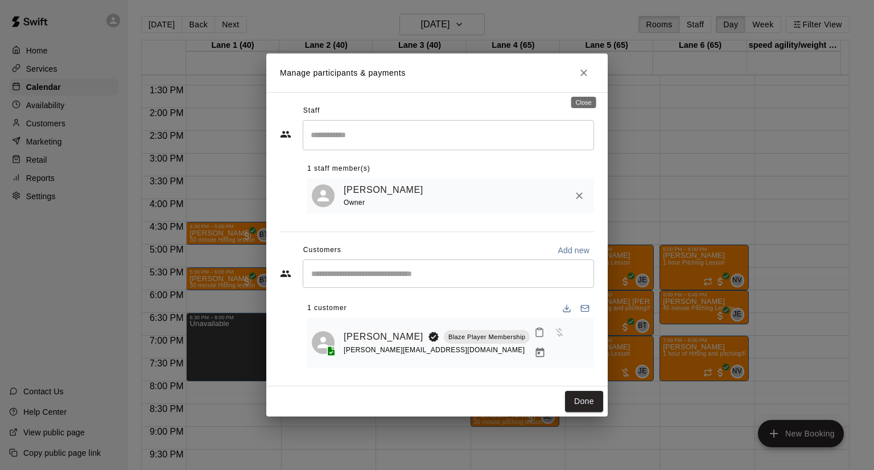
click at [586, 75] on icon "Close" at bounding box center [583, 72] width 11 height 11
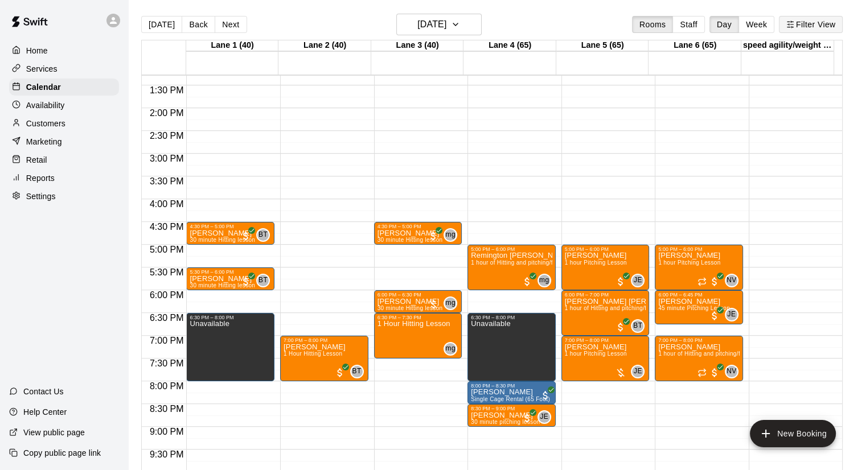
click at [842, 22] on button "Filter View" at bounding box center [811, 24] width 64 height 17
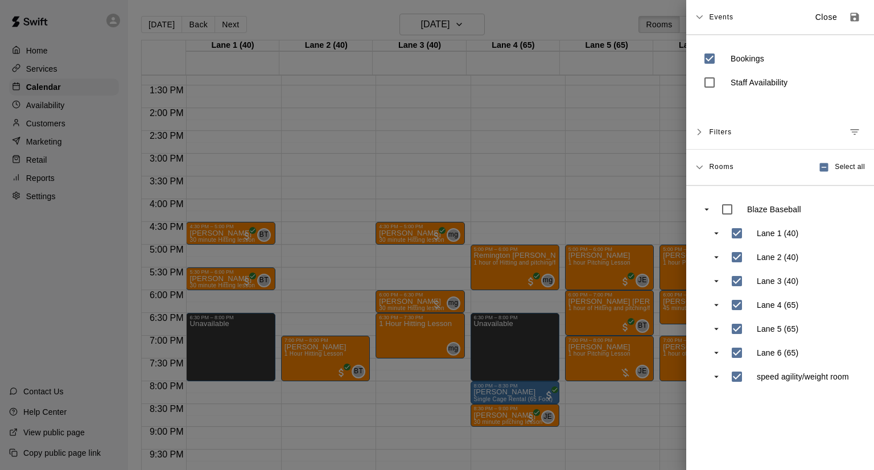
click at [36, 51] on div at bounding box center [437, 235] width 874 height 470
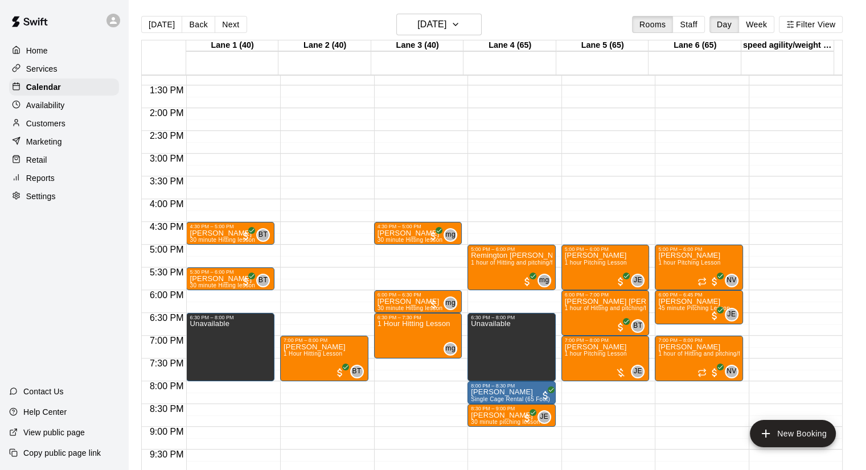
click at [53, 179] on p "Reports" at bounding box center [40, 177] width 28 height 11
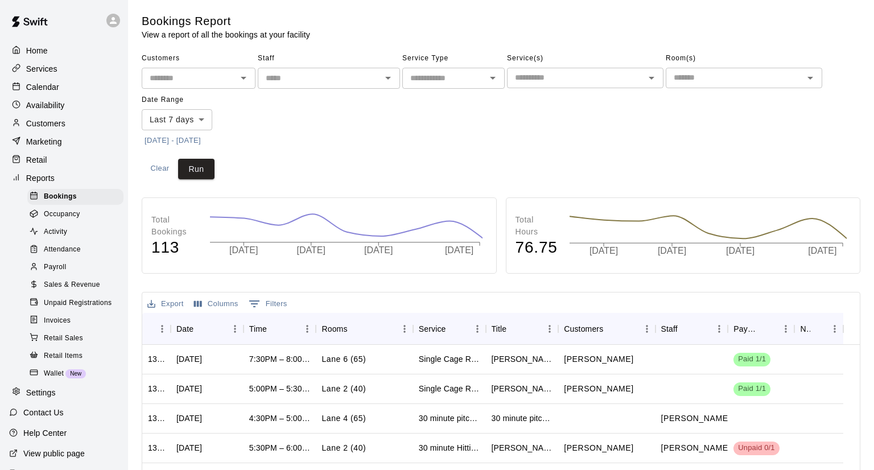
click at [191, 122] on body "Home Services Calendar Availability Customers Marketing Retail Reports Bookings…" at bounding box center [437, 347] width 874 height 695
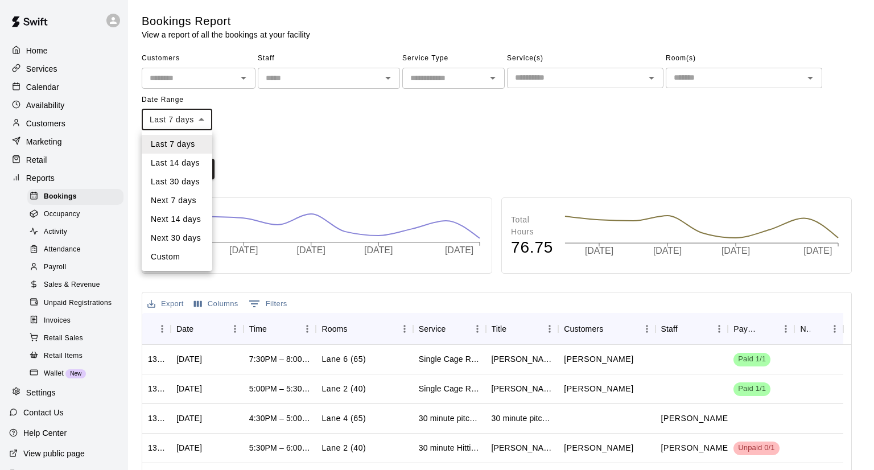
click at [59, 278] on div at bounding box center [437, 235] width 874 height 470
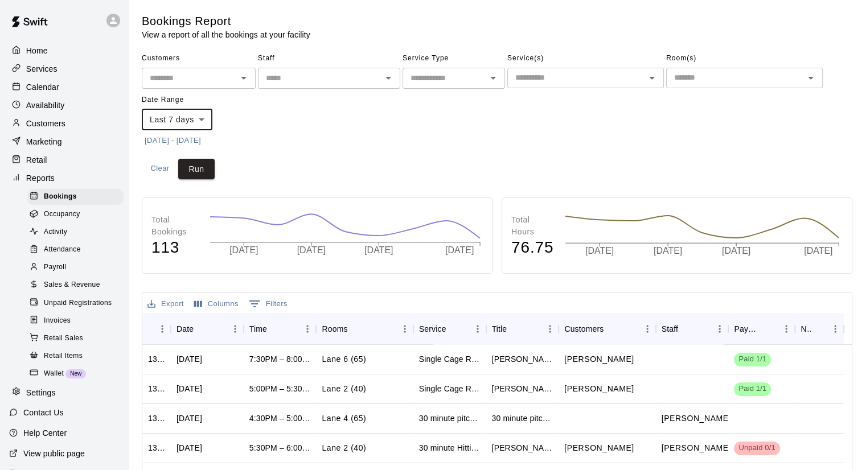
click at [59, 273] on span "Payroll" at bounding box center [55, 267] width 22 height 11
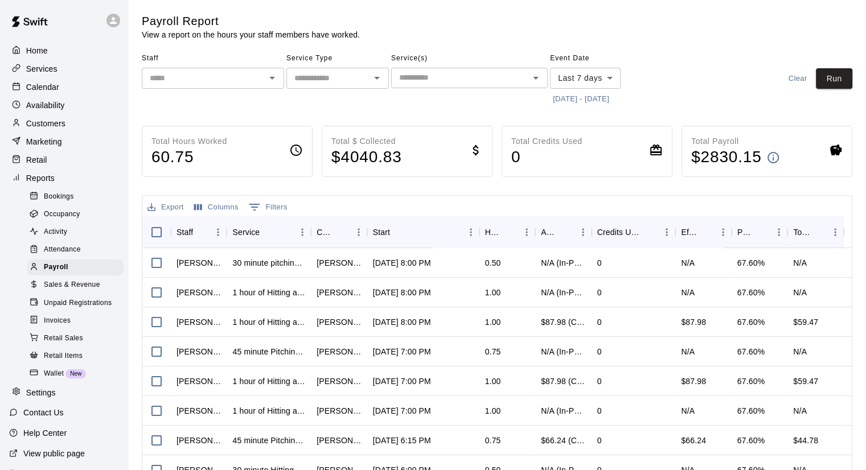
click at [425, 80] on input "text" at bounding box center [459, 78] width 131 height 14
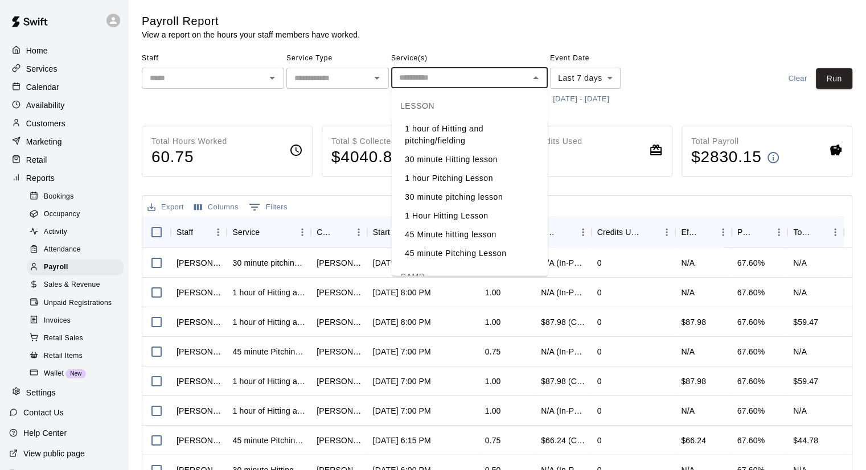
click at [326, 76] on input "text" at bounding box center [328, 78] width 77 height 14
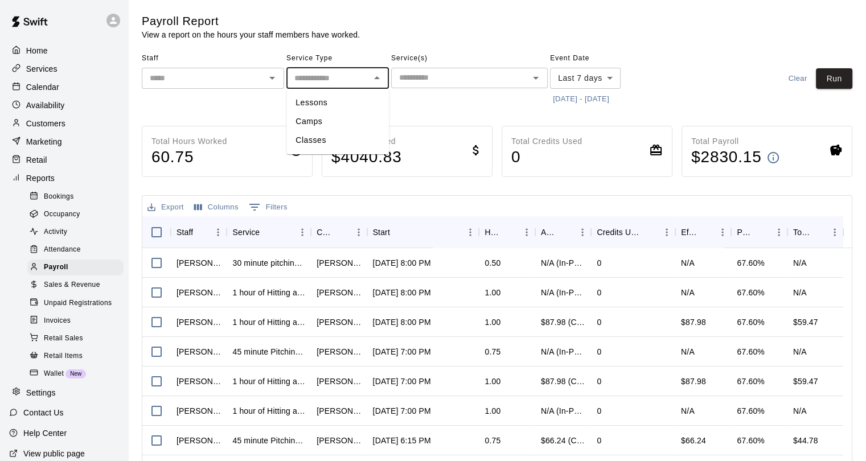
click at [331, 102] on li "Lessons" at bounding box center [337, 102] width 102 height 19
type input "*******"
click at [576, 81] on body "Home Services Calendar Availability Customers Marketing Retail Reports Bookings…" at bounding box center [433, 299] width 866 height 598
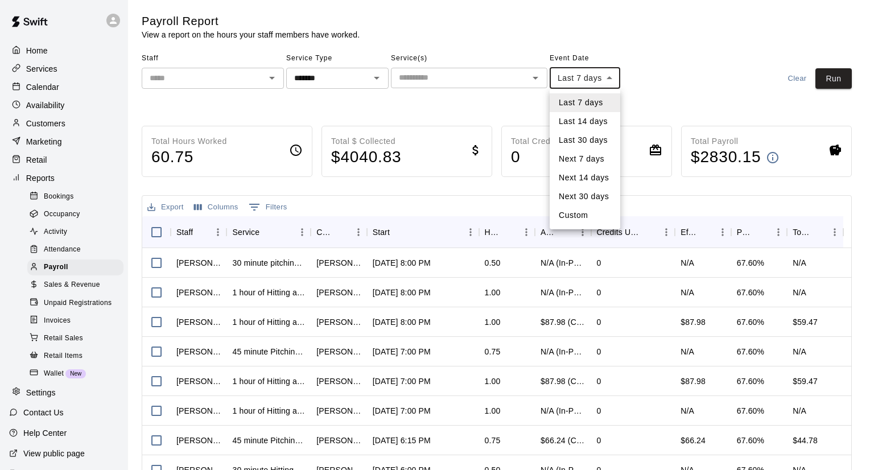
click at [590, 188] on li "Next 30 days" at bounding box center [585, 196] width 71 height 19
type input "*********"
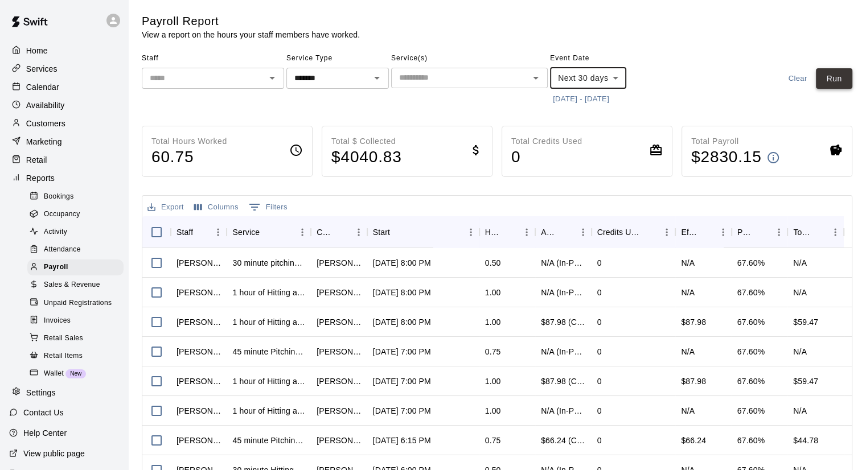
click at [823, 77] on button "Run" at bounding box center [833, 78] width 36 height 21
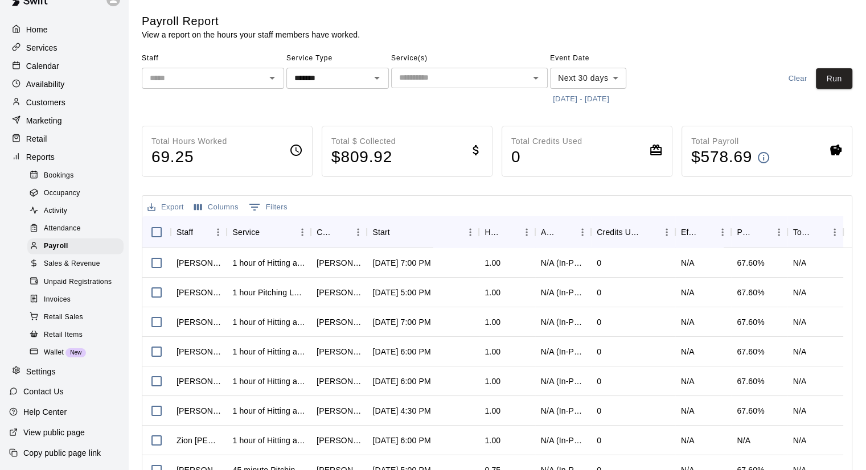
click at [80, 447] on p "Copy public page link" at bounding box center [61, 452] width 77 height 11
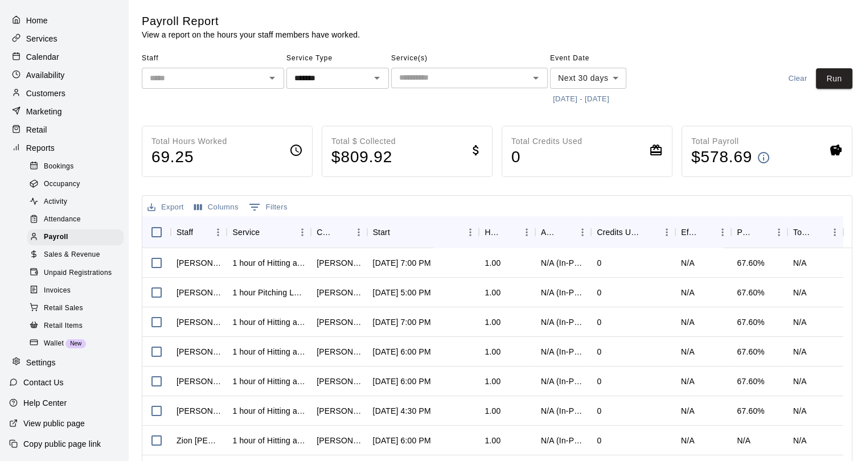
click at [52, 49] on div "Calendar" at bounding box center [64, 56] width 110 height 17
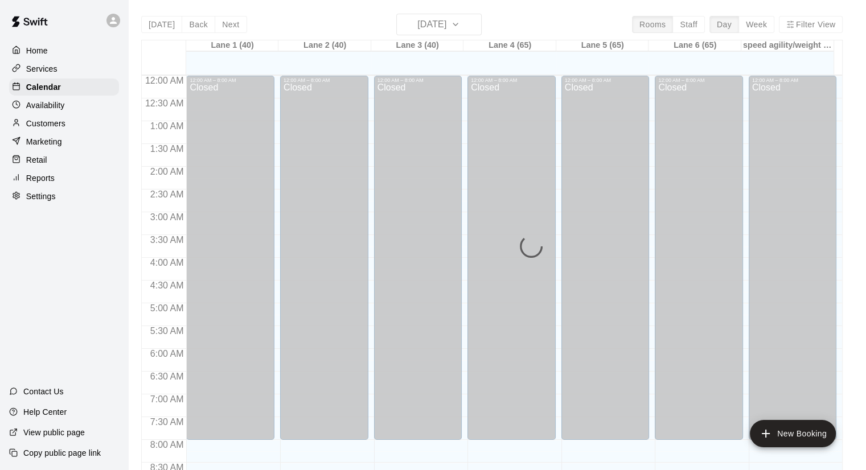
scroll to position [617, 0]
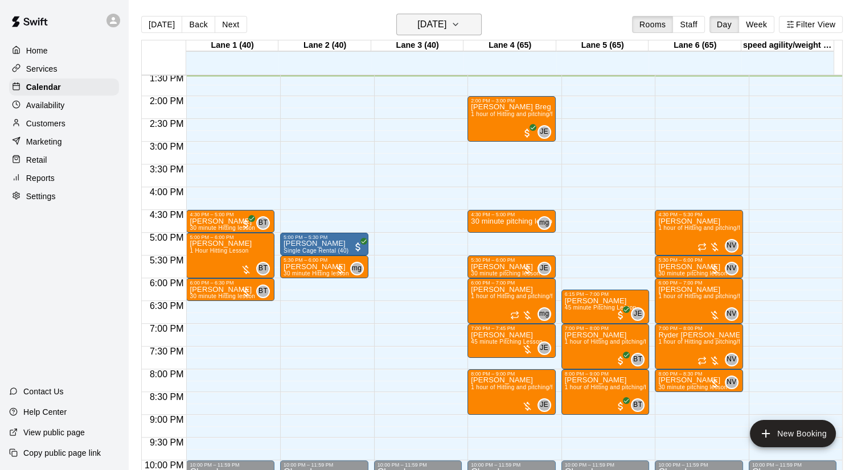
click at [446, 26] on h6 "[DATE]" at bounding box center [431, 25] width 29 height 16
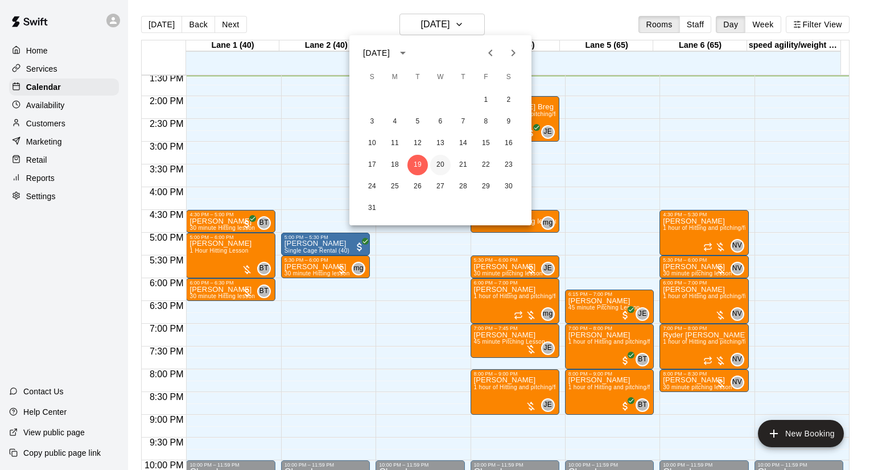
click at [435, 163] on button "20" at bounding box center [440, 165] width 20 height 20
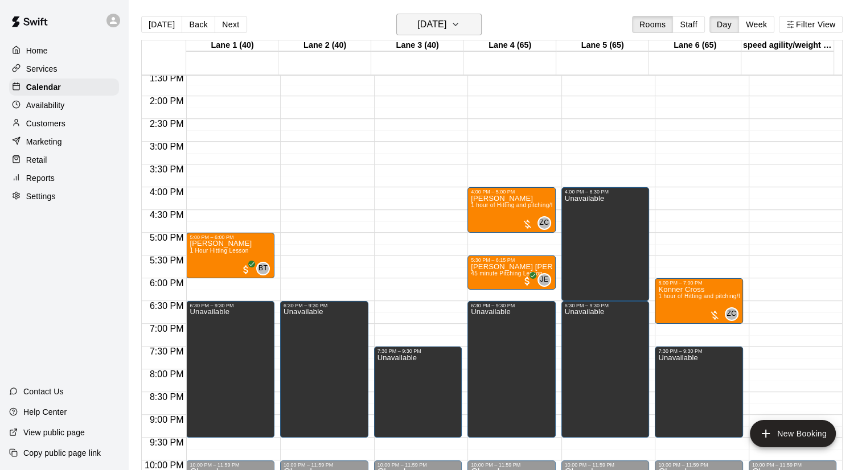
click at [442, 18] on h6 "Wednesday Aug 20" at bounding box center [431, 25] width 29 height 16
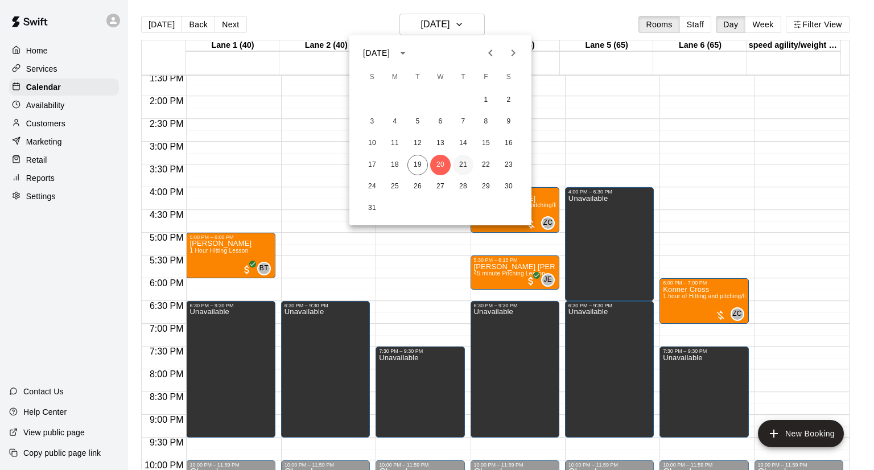
click at [462, 167] on button "21" at bounding box center [463, 165] width 20 height 20
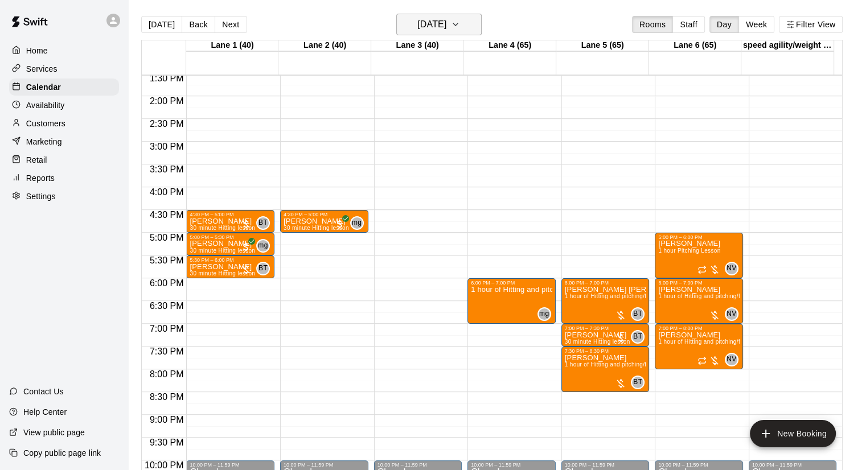
click at [444, 26] on h6 "Thursday Aug 21" at bounding box center [431, 25] width 29 height 16
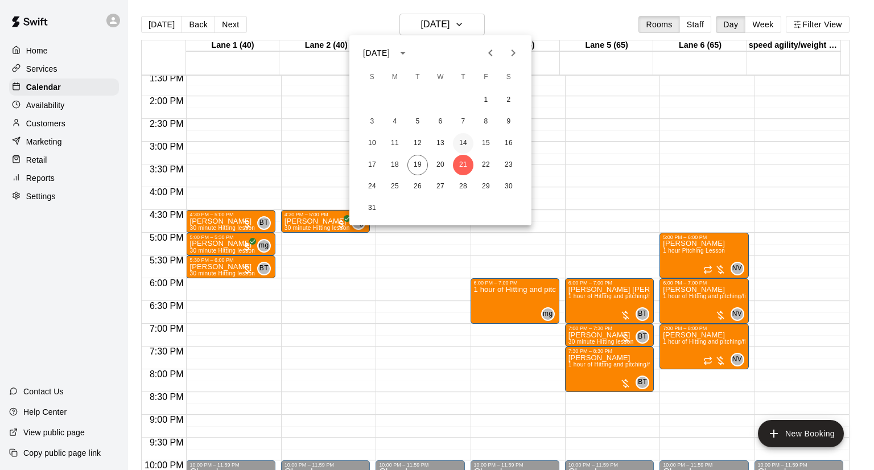
click at [467, 145] on button "14" at bounding box center [463, 143] width 20 height 20
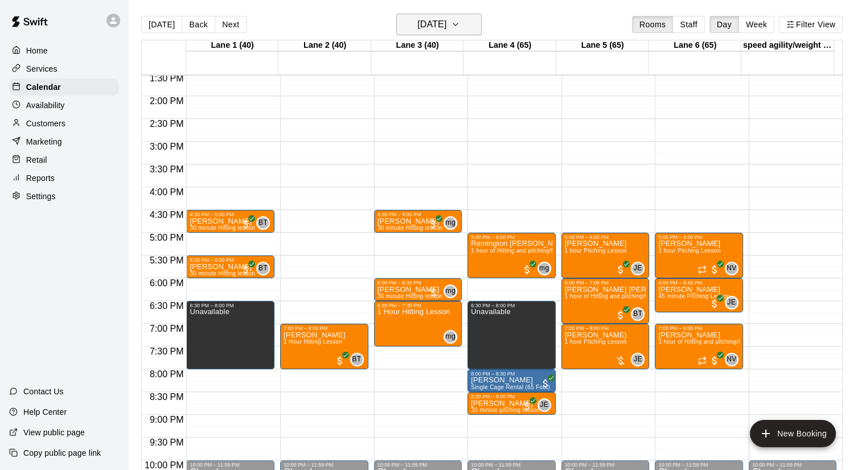
click at [446, 30] on h6 "Thursday Aug 14" at bounding box center [431, 25] width 29 height 16
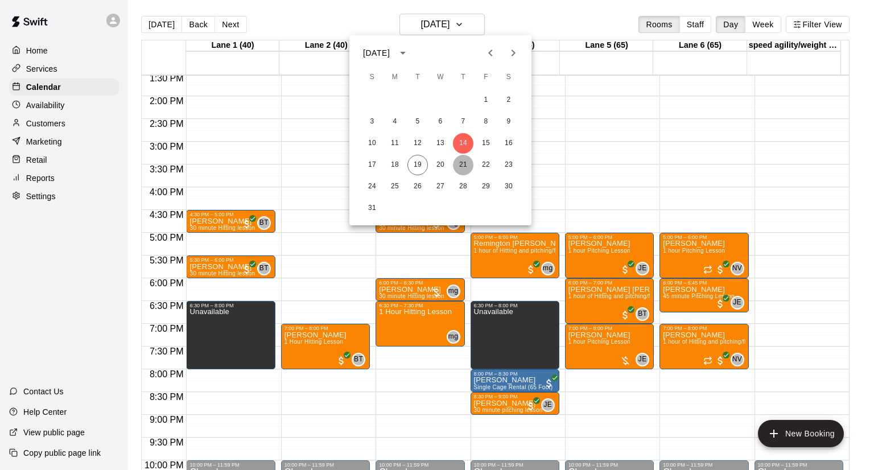
click at [464, 167] on button "21" at bounding box center [463, 165] width 20 height 20
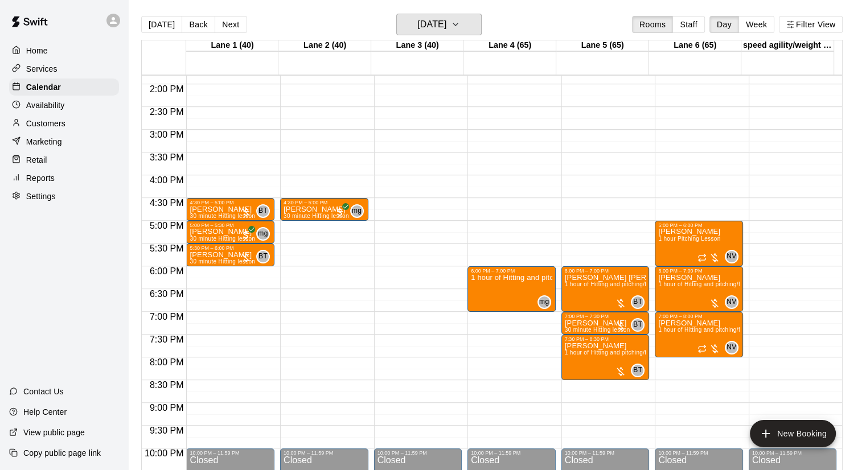
scroll to position [634, 0]
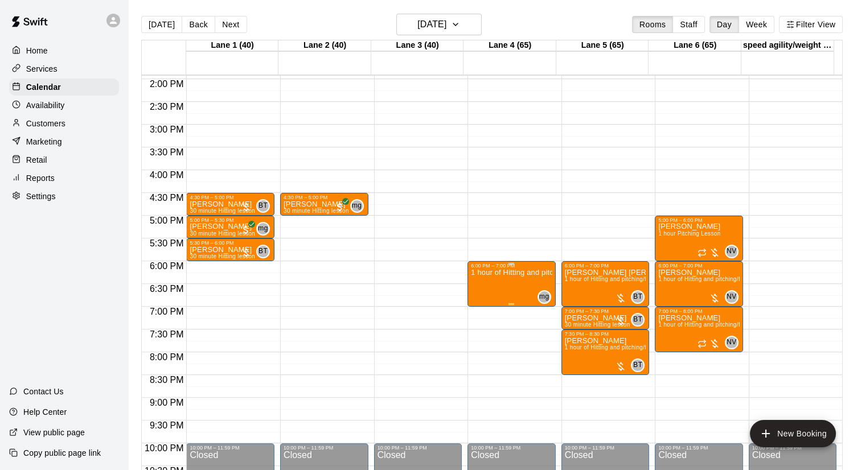
click at [519, 273] on p "1 hour of Hitting and pitching/fielding" at bounding box center [511, 273] width 81 height 0
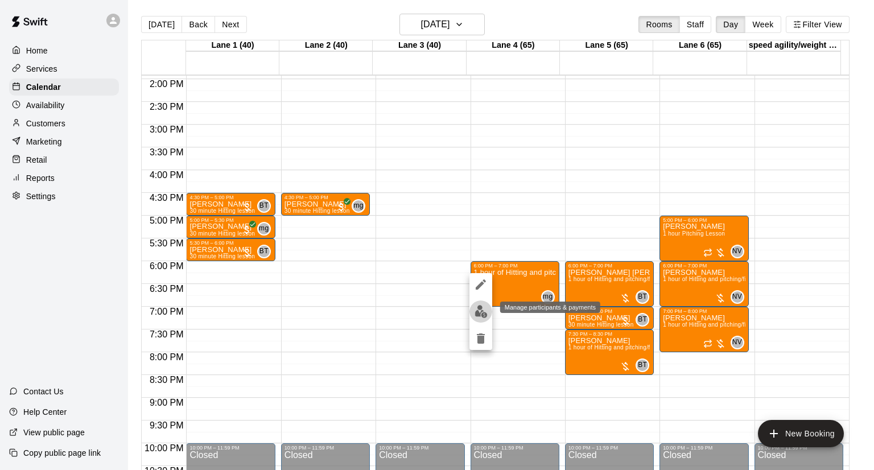
click at [480, 305] on img "edit" at bounding box center [481, 311] width 13 height 13
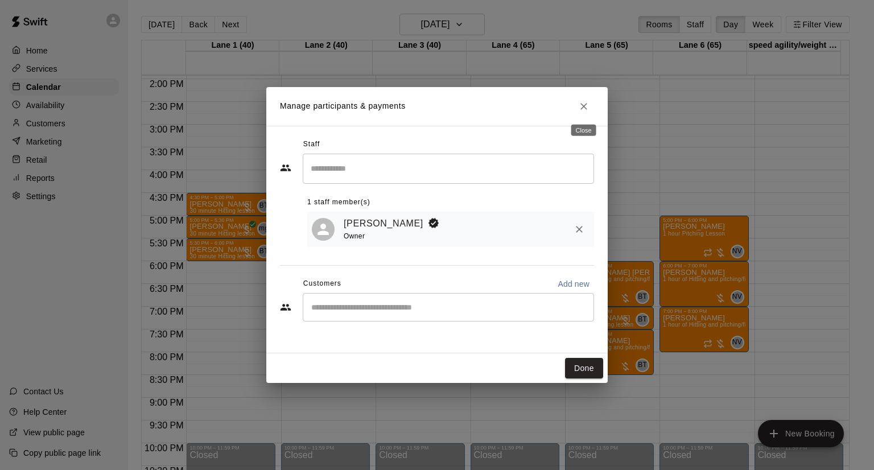
click at [584, 100] on button "Close" at bounding box center [584, 106] width 20 height 20
